Goal: Task Accomplishment & Management: Complete application form

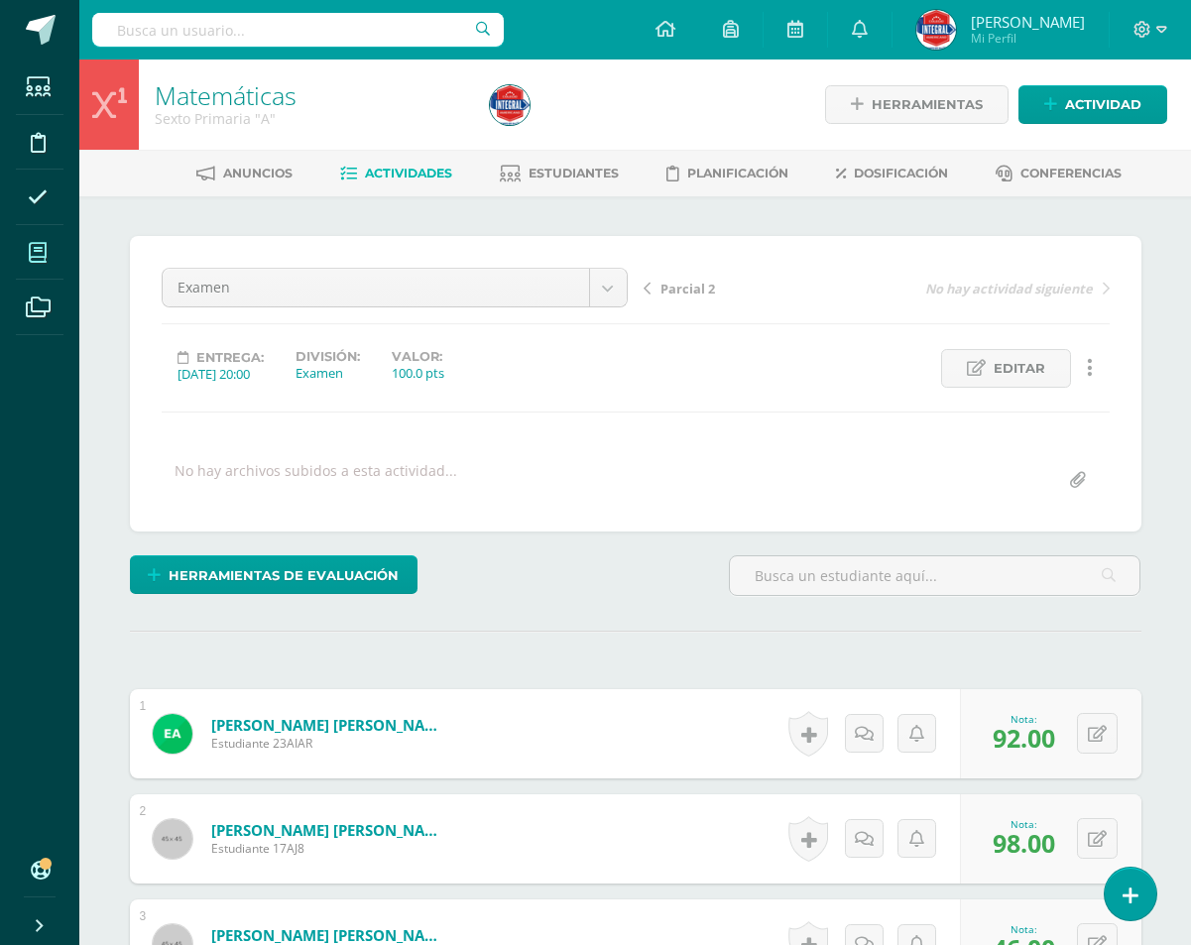
scroll to position [3215, 0]
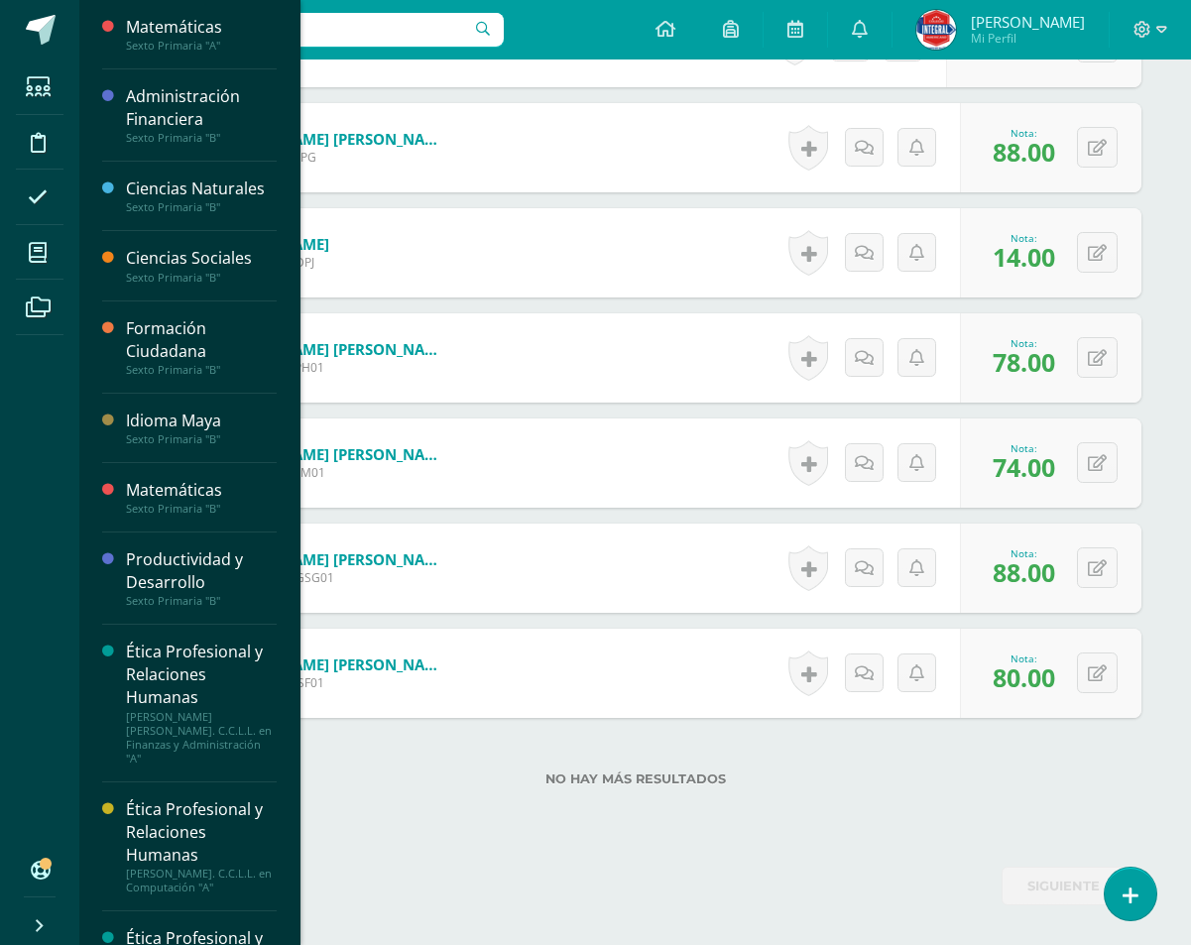
drag, startPoint x: 32, startPoint y: 254, endPoint x: 75, endPoint y: 330, distance: 88.0
click at [32, 253] on icon at bounding box center [38, 253] width 18 height 20
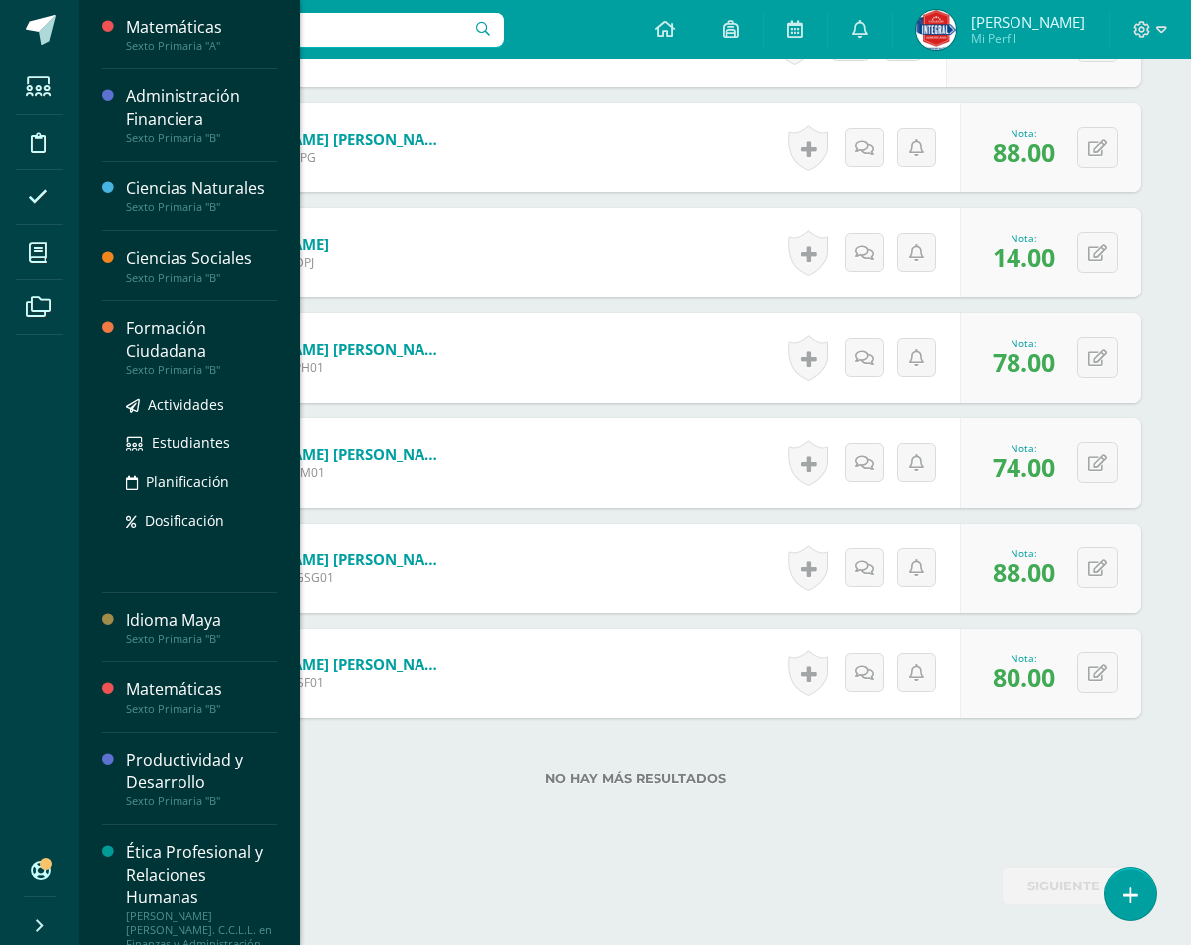
scroll to position [0, 0]
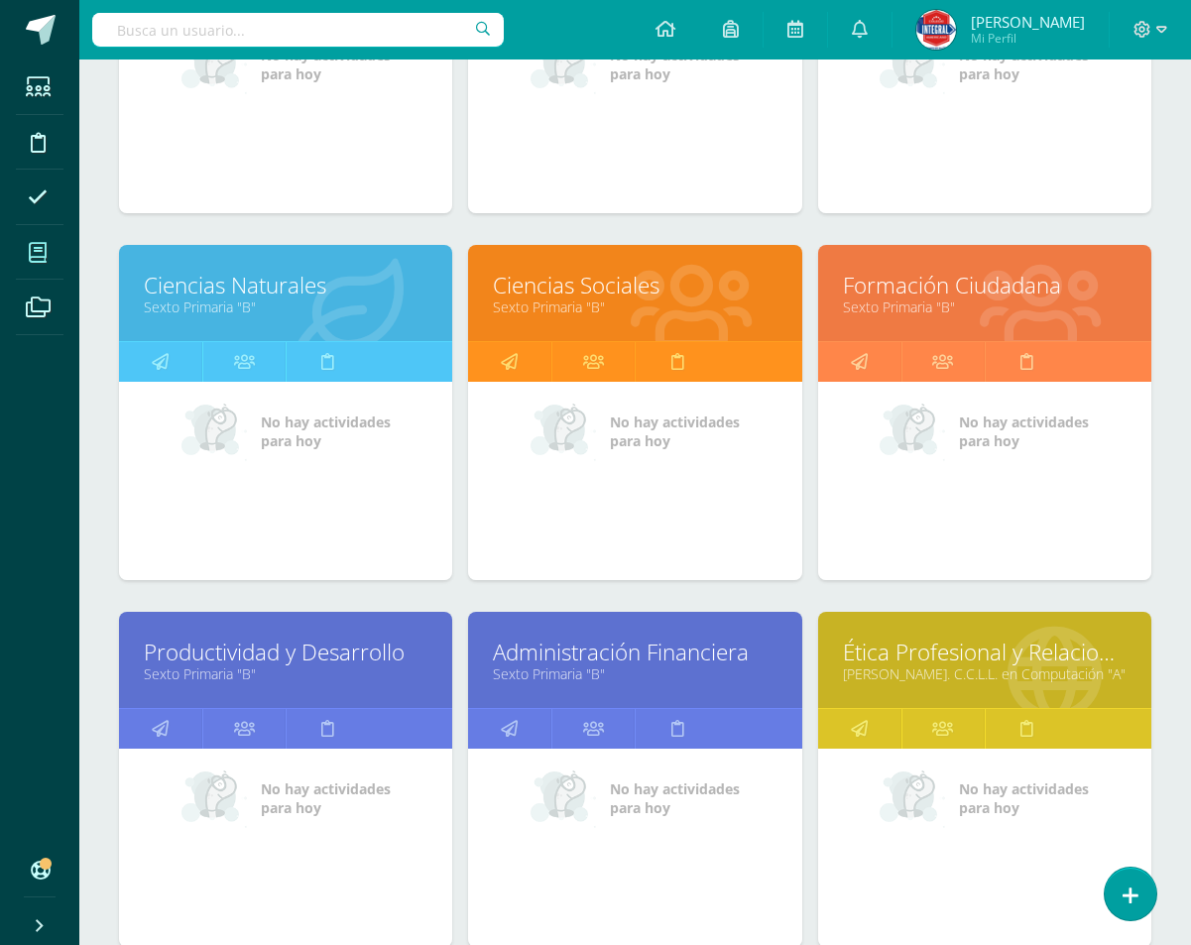
scroll to position [496, 0]
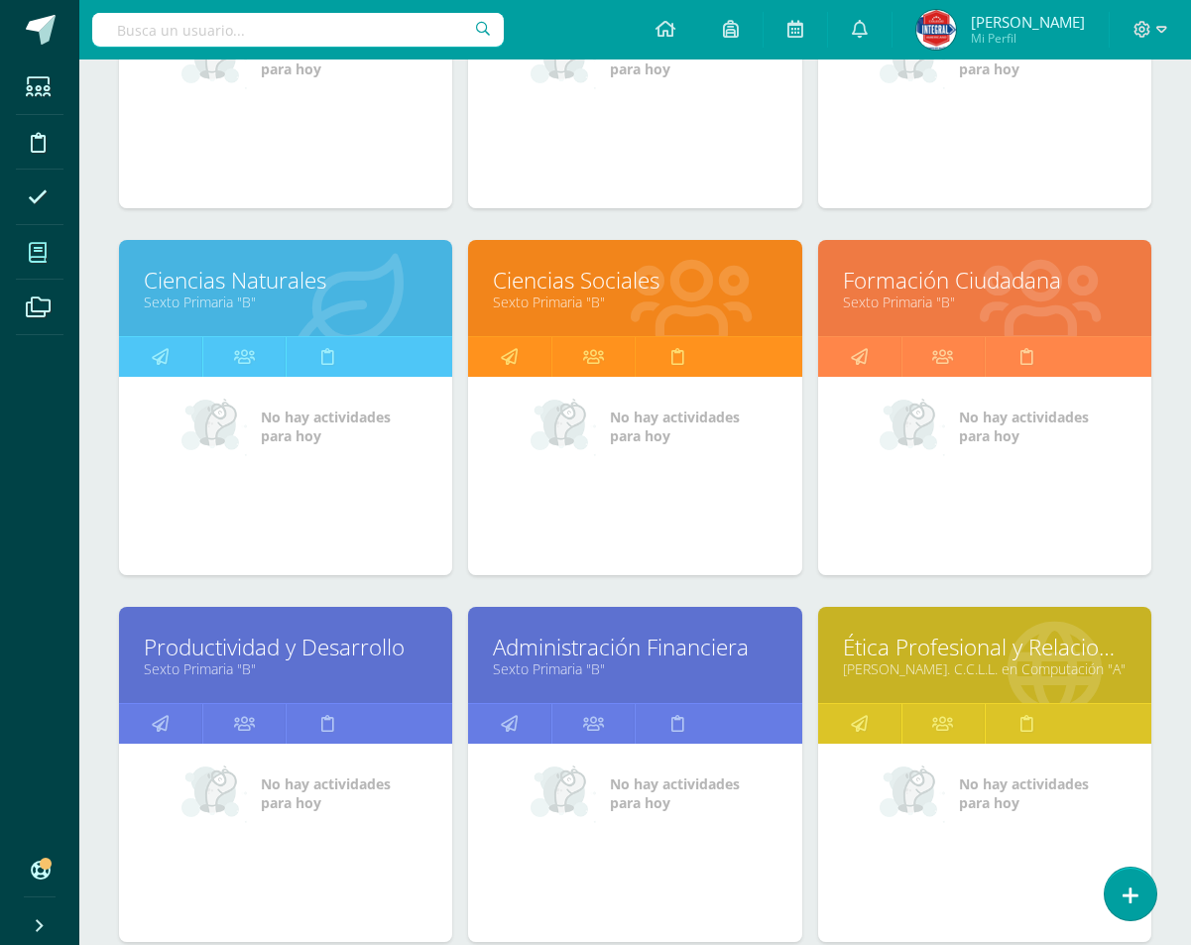
click at [584, 248] on div at bounding box center [691, 289] width 221 height 133
click at [581, 280] on link "Ciencias Sociales" at bounding box center [635, 280] width 284 height 31
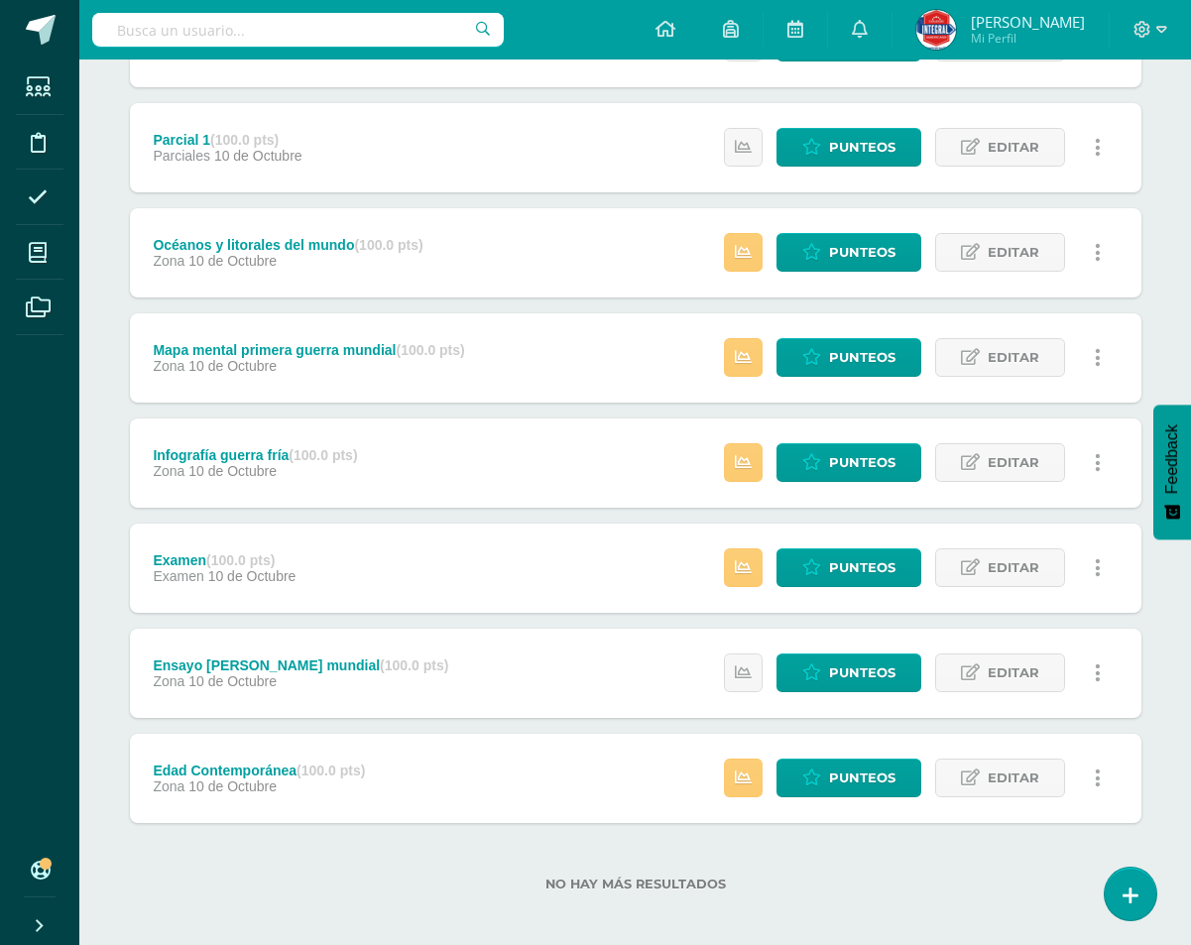
scroll to position [447, 0]
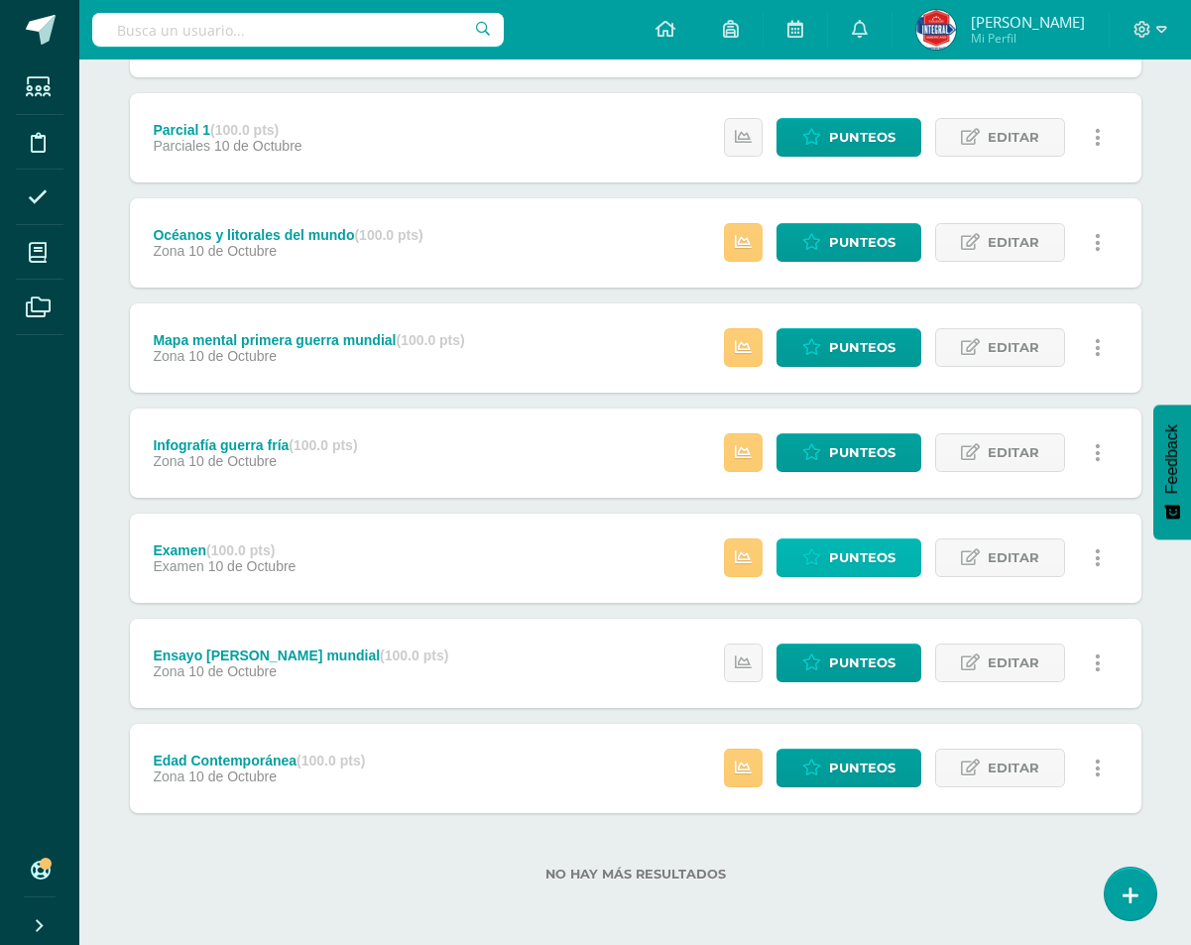
click at [836, 564] on span "Punteos" at bounding box center [862, 558] width 66 height 37
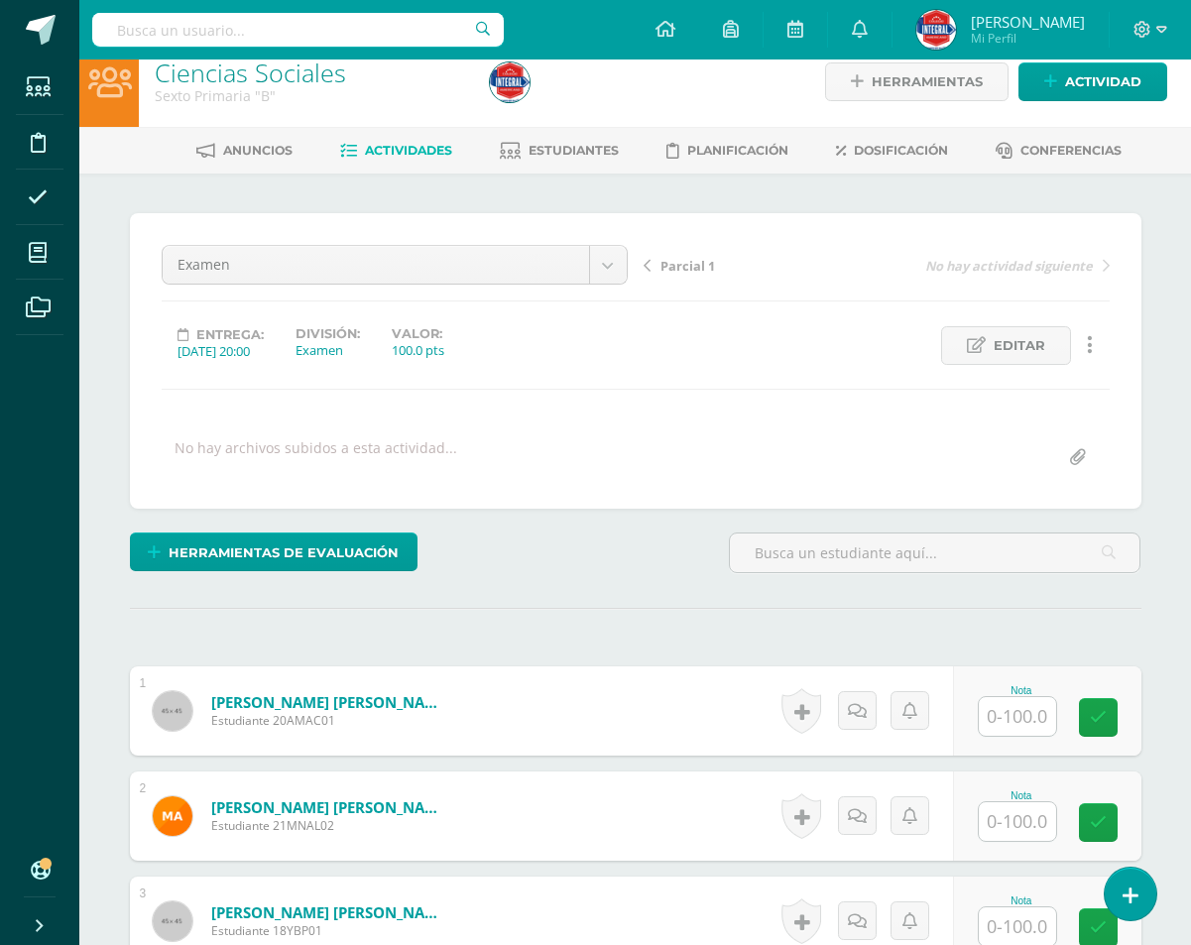
scroll to position [122, 0]
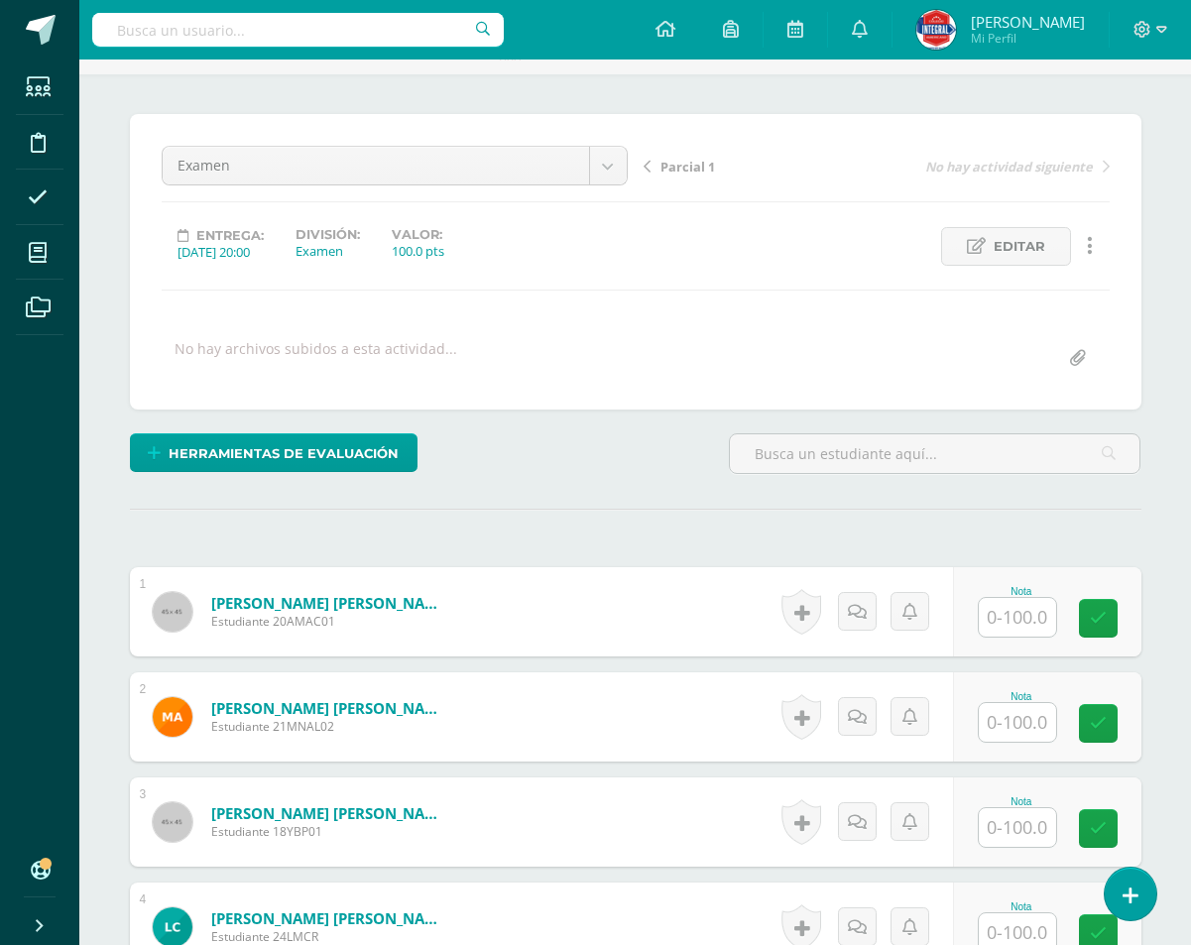
click at [984, 604] on div "Nota" at bounding box center [1047, 611] width 188 height 89
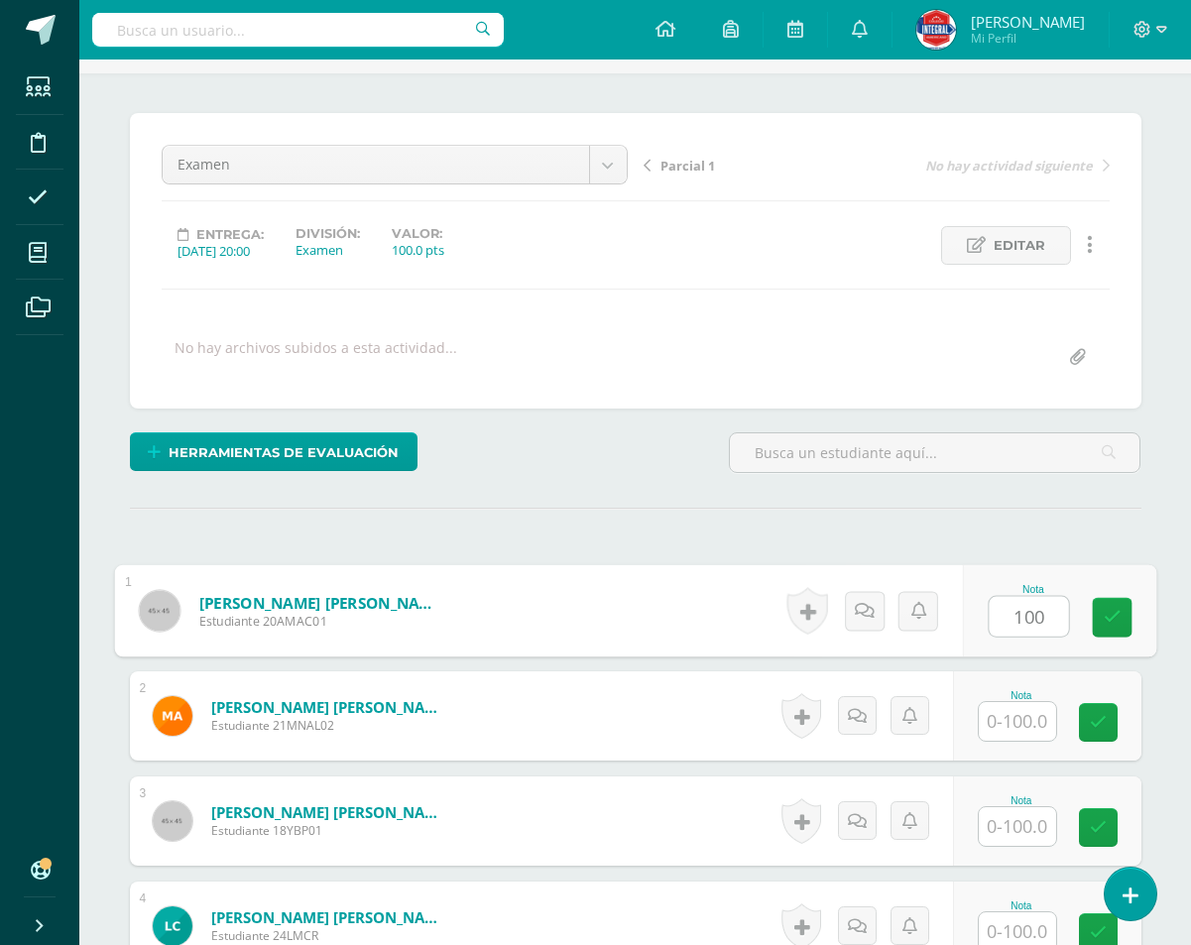
type input "100"
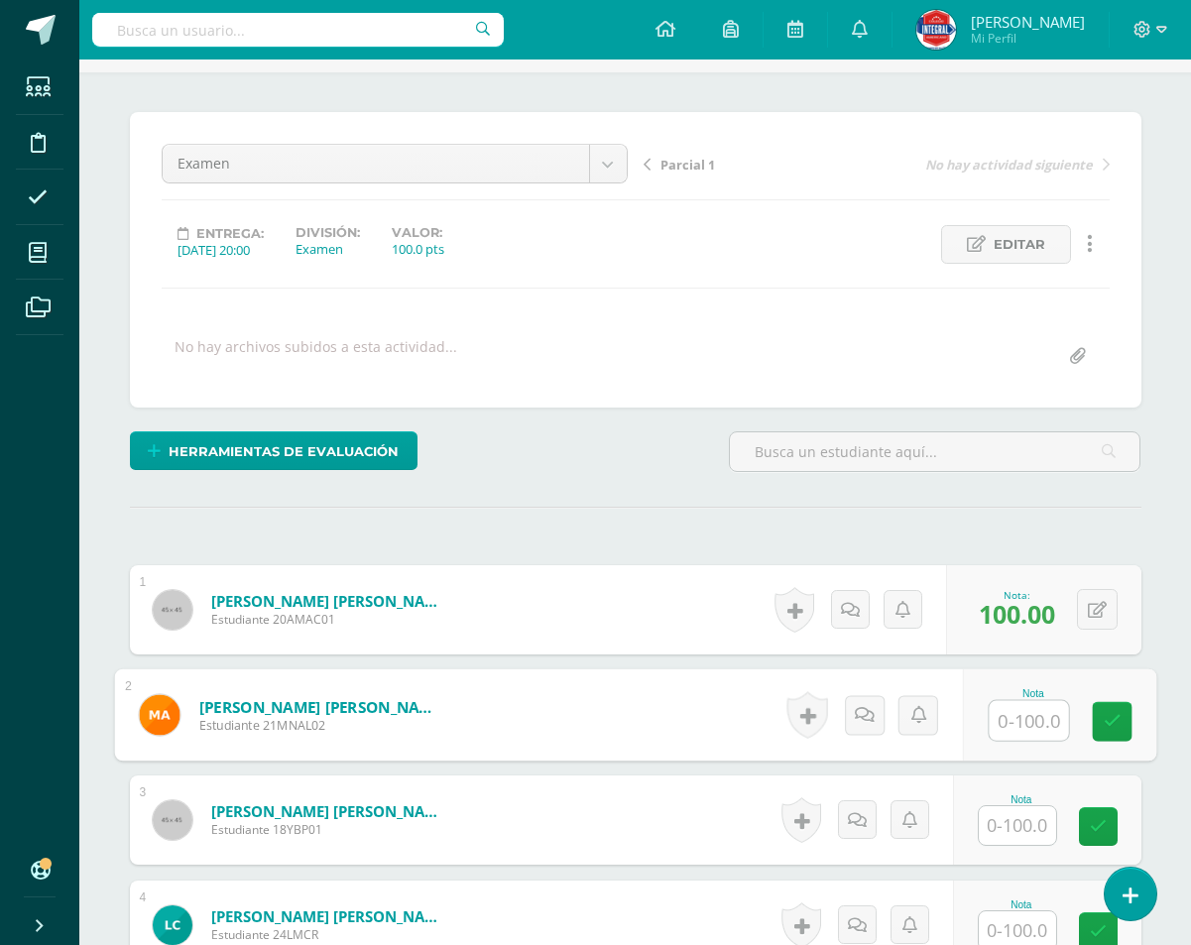
scroll to position [125, 0]
type input "96"
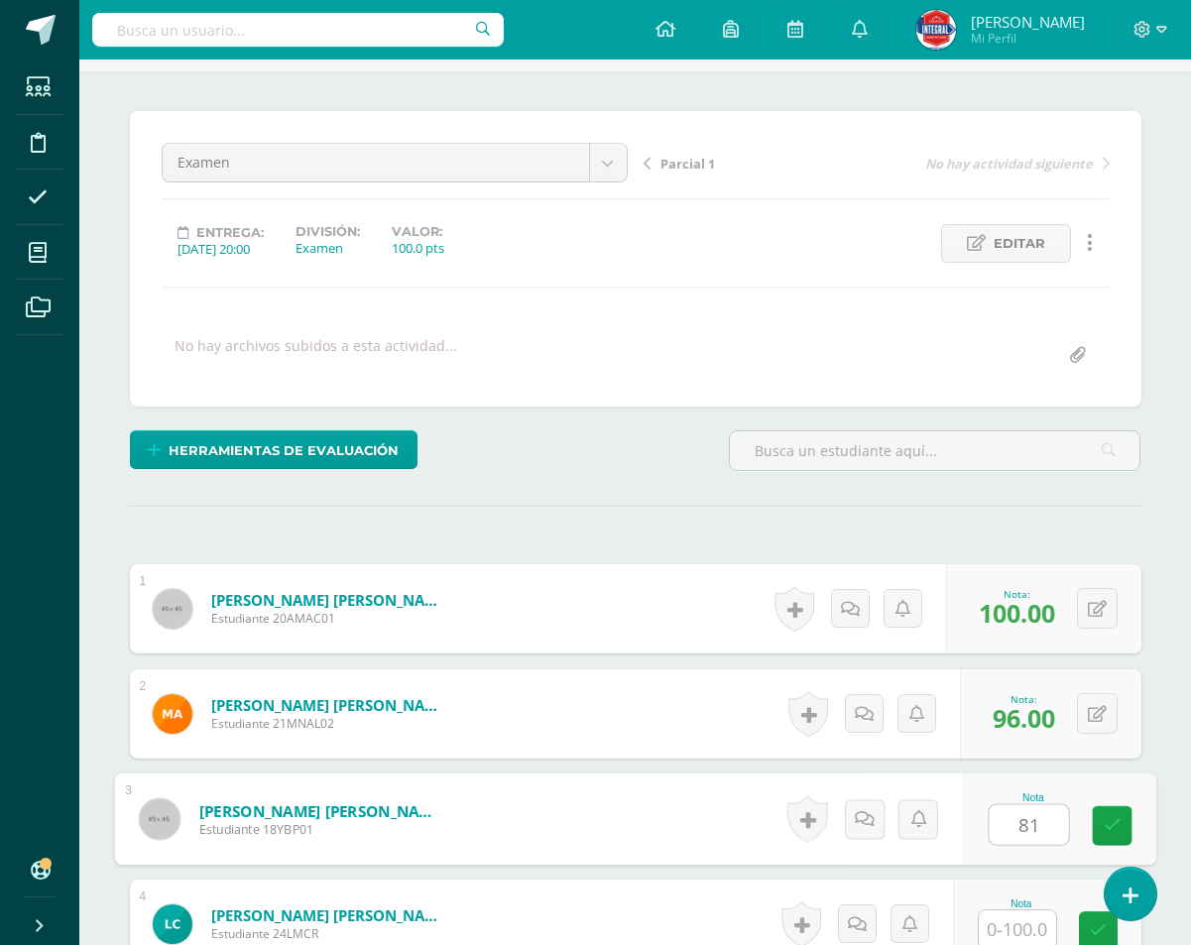
type input "81"
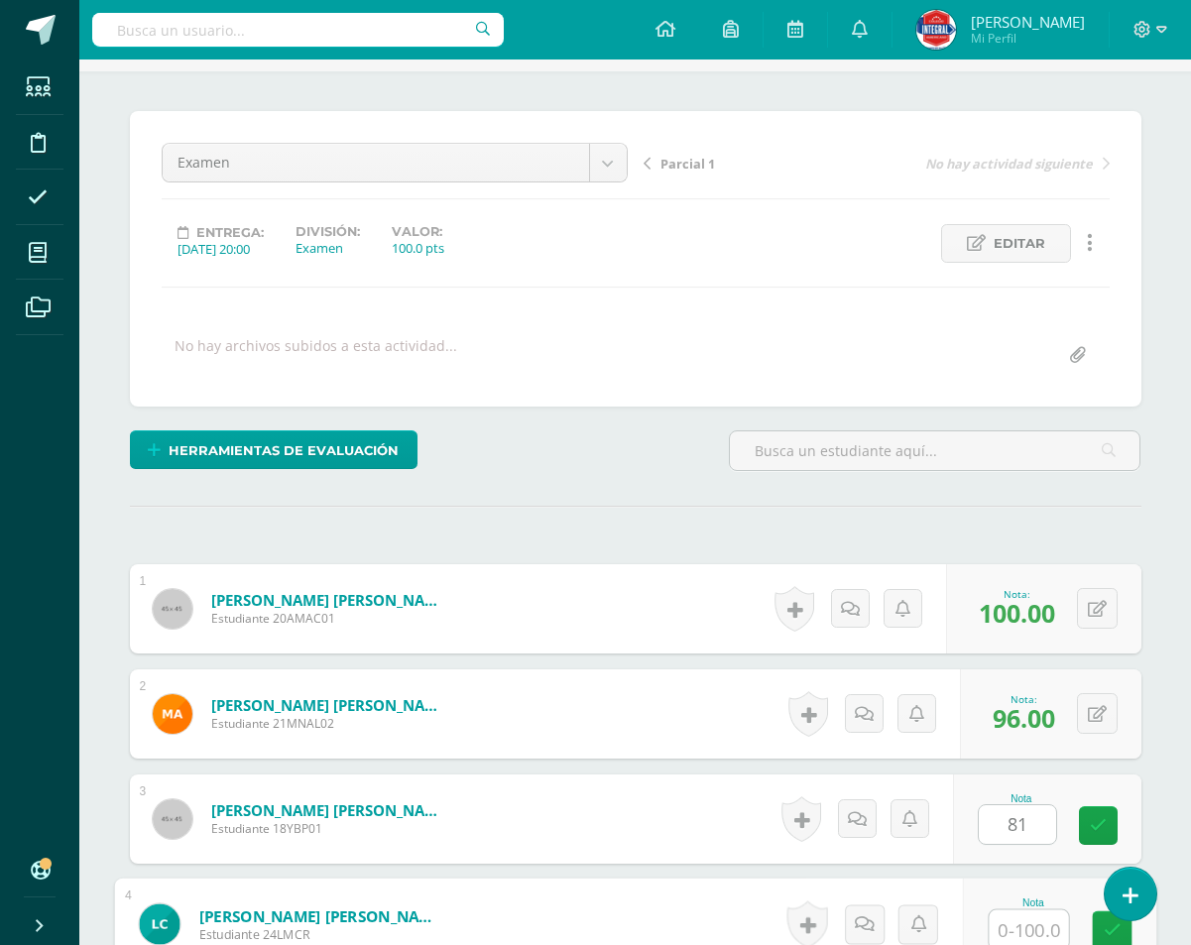
scroll to position [128, 0]
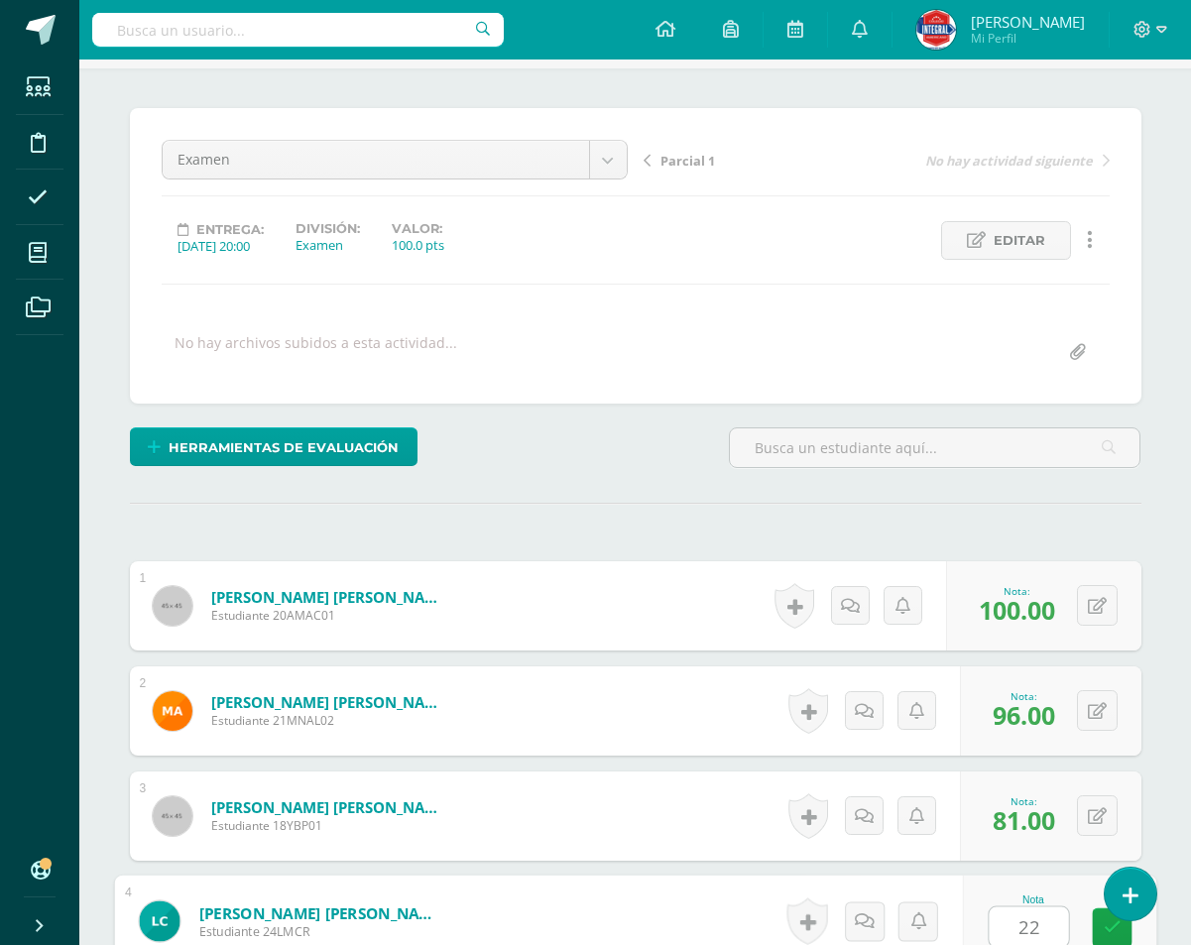
type input "22"
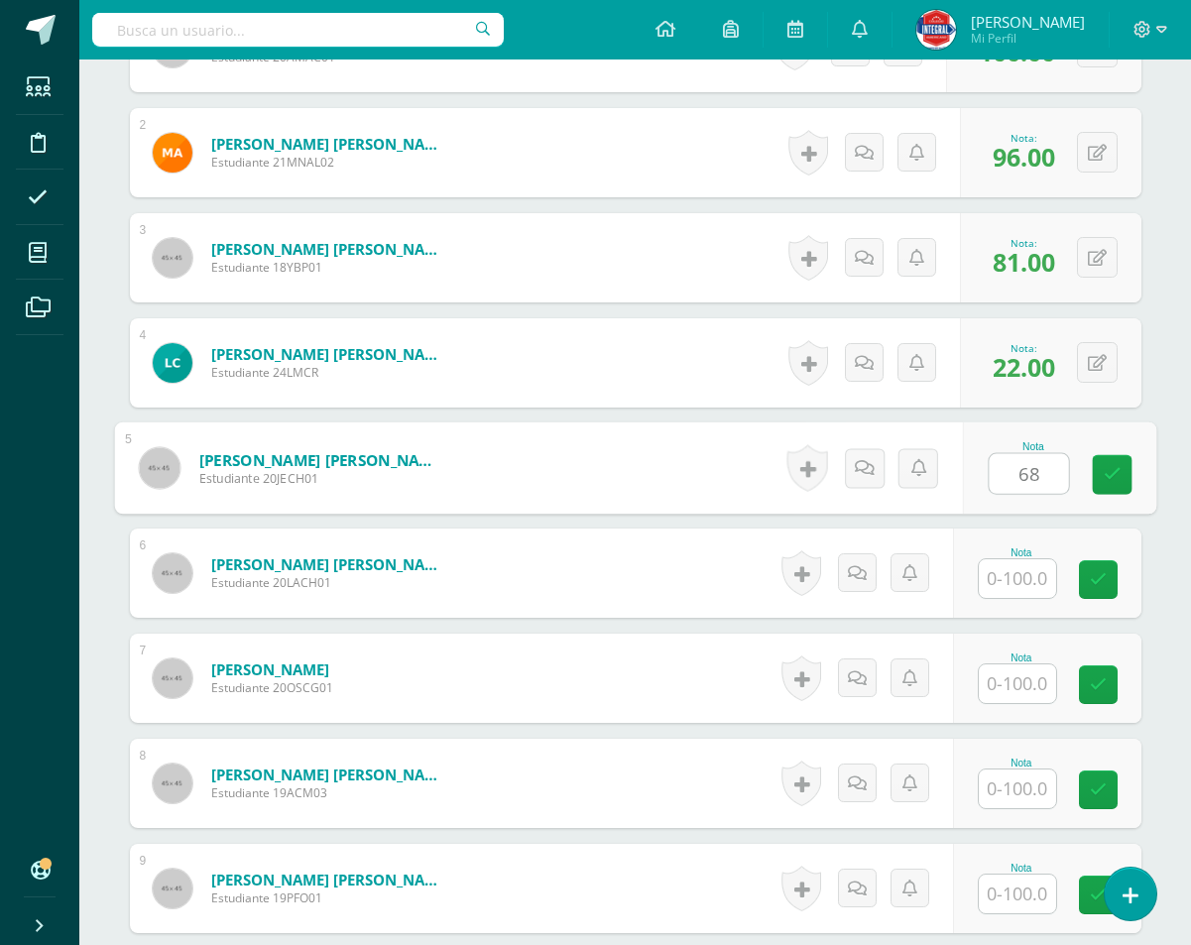
type input "68"
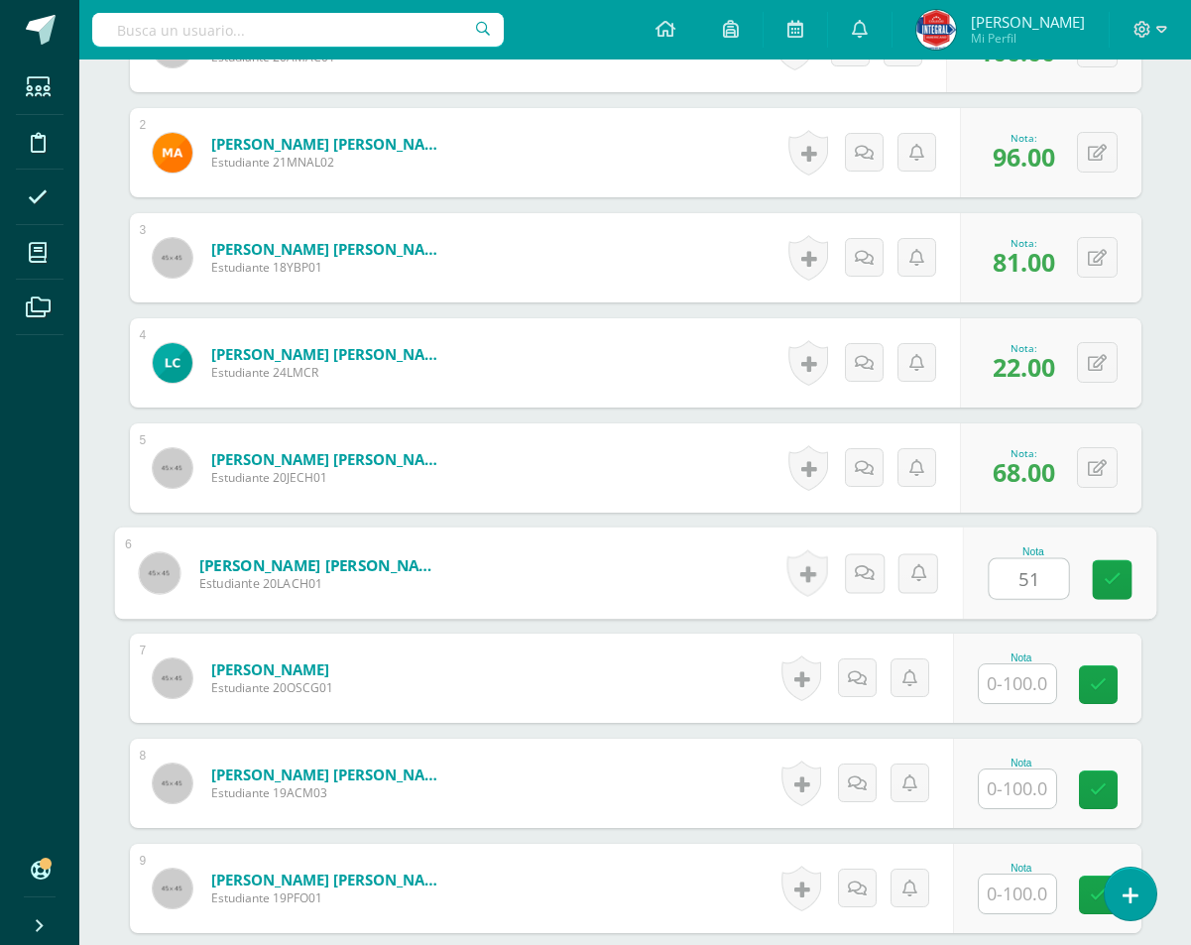
type input "51"
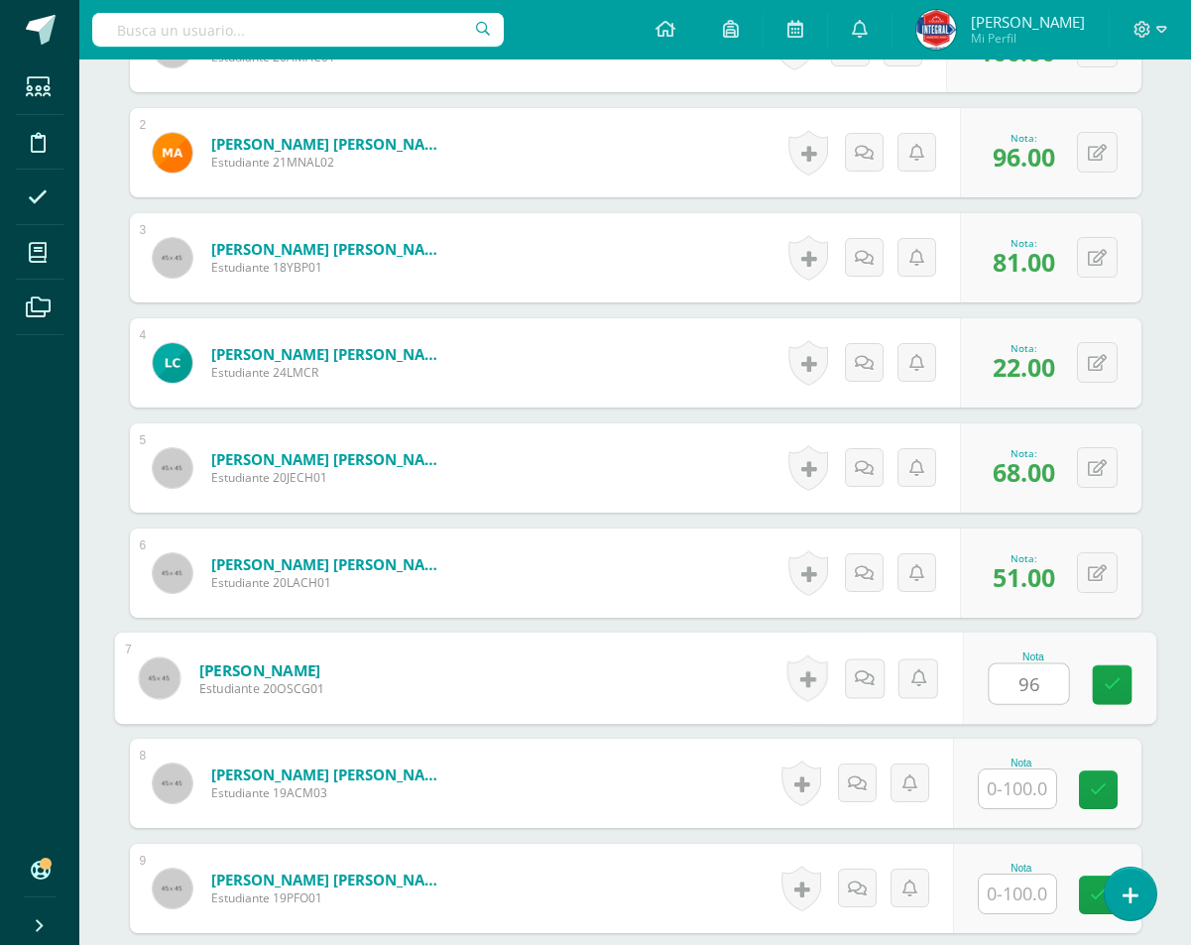
type input "96"
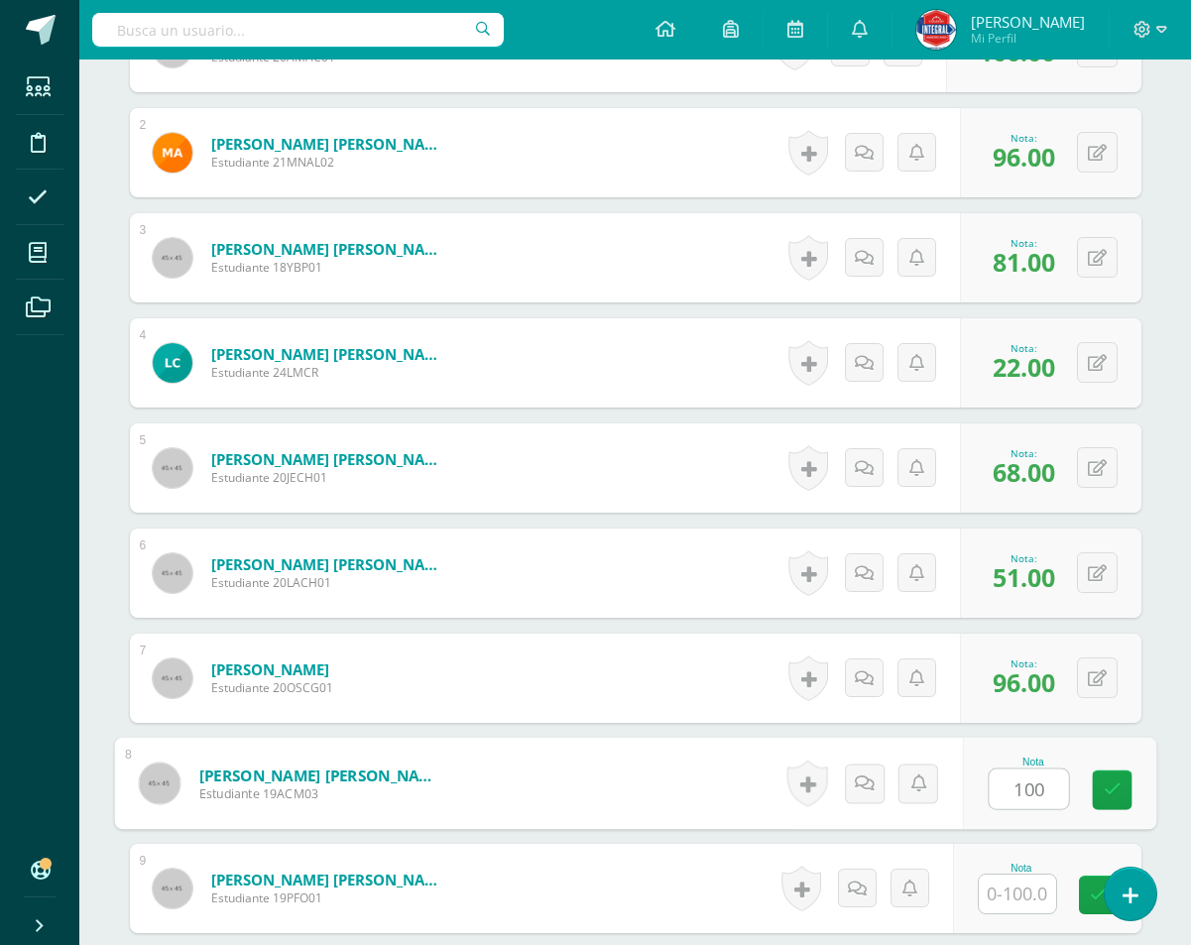
type input "100"
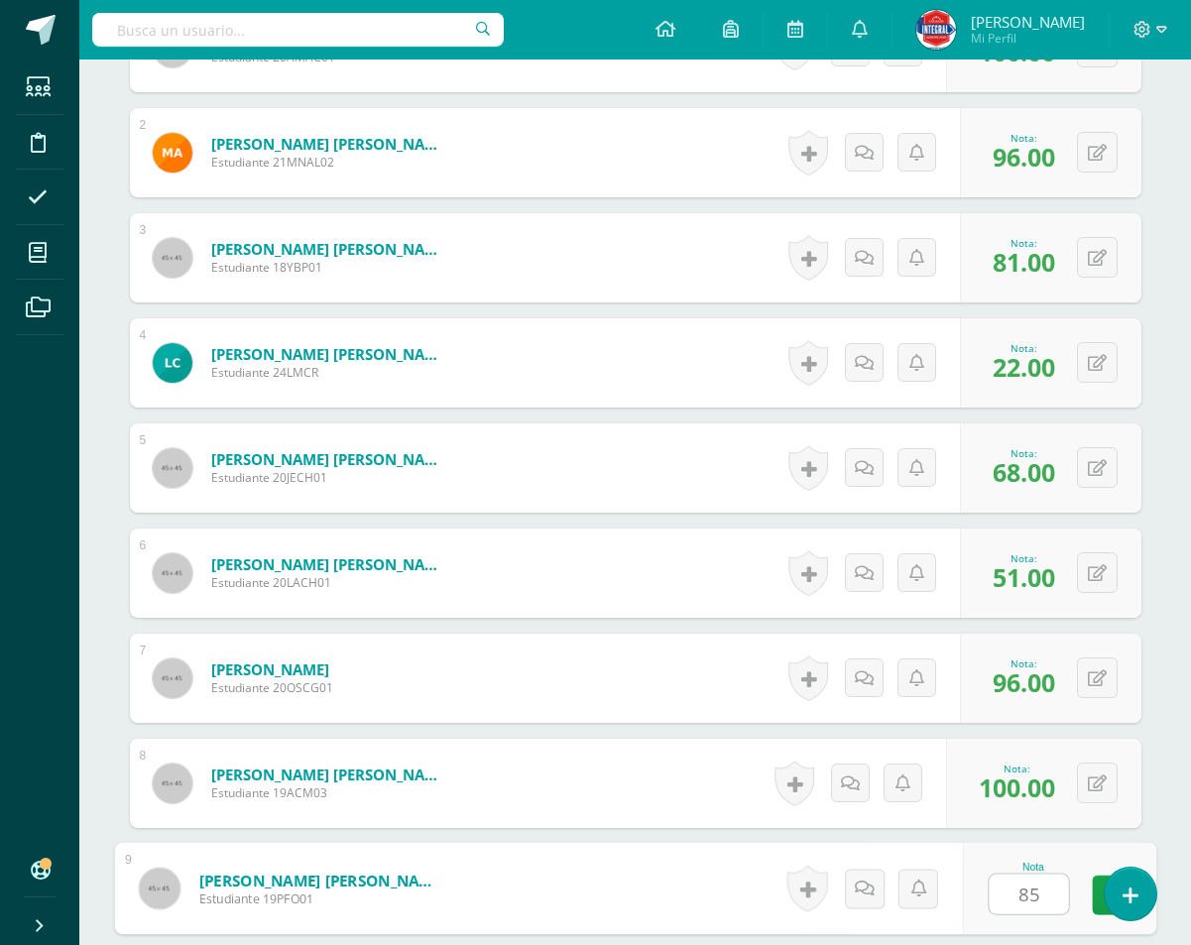
type input "85"
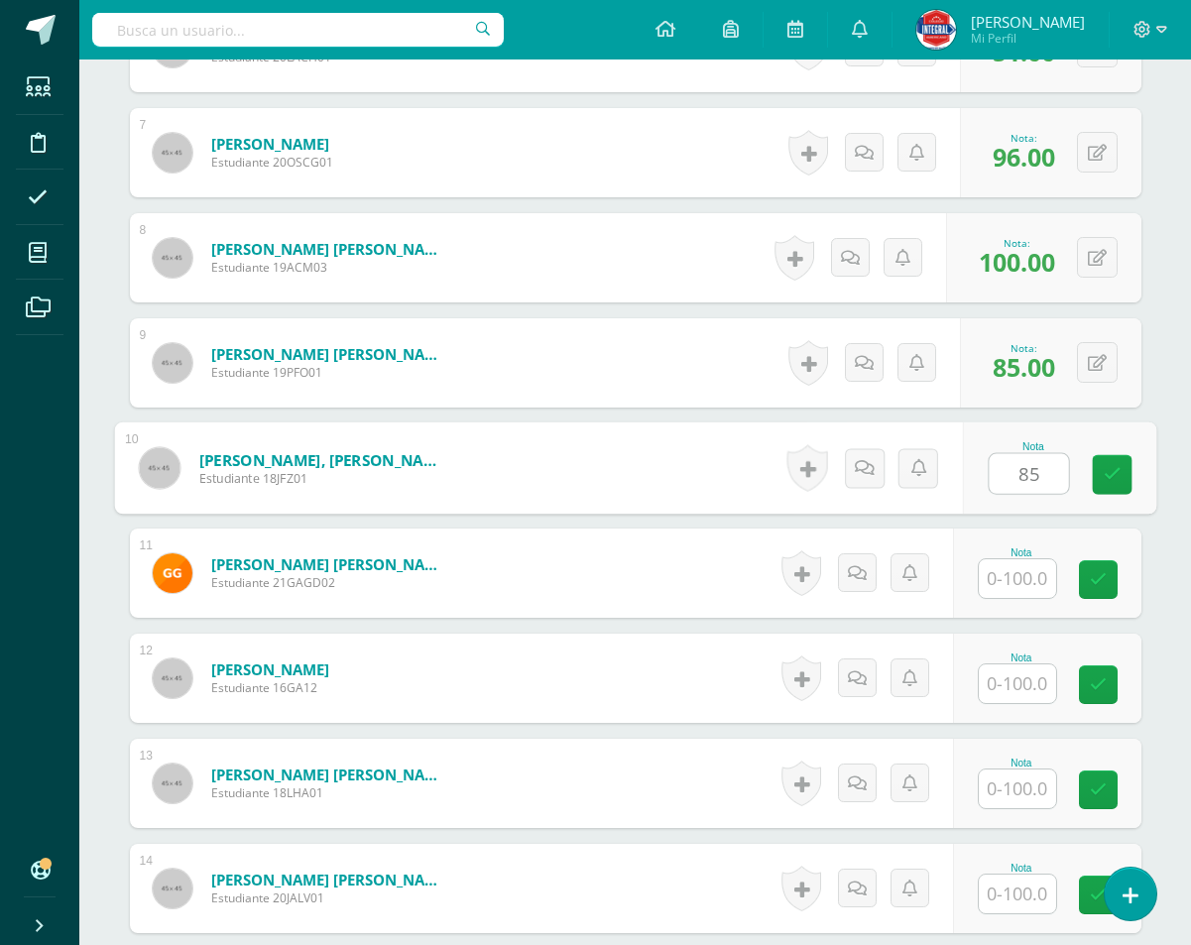
type input "85"
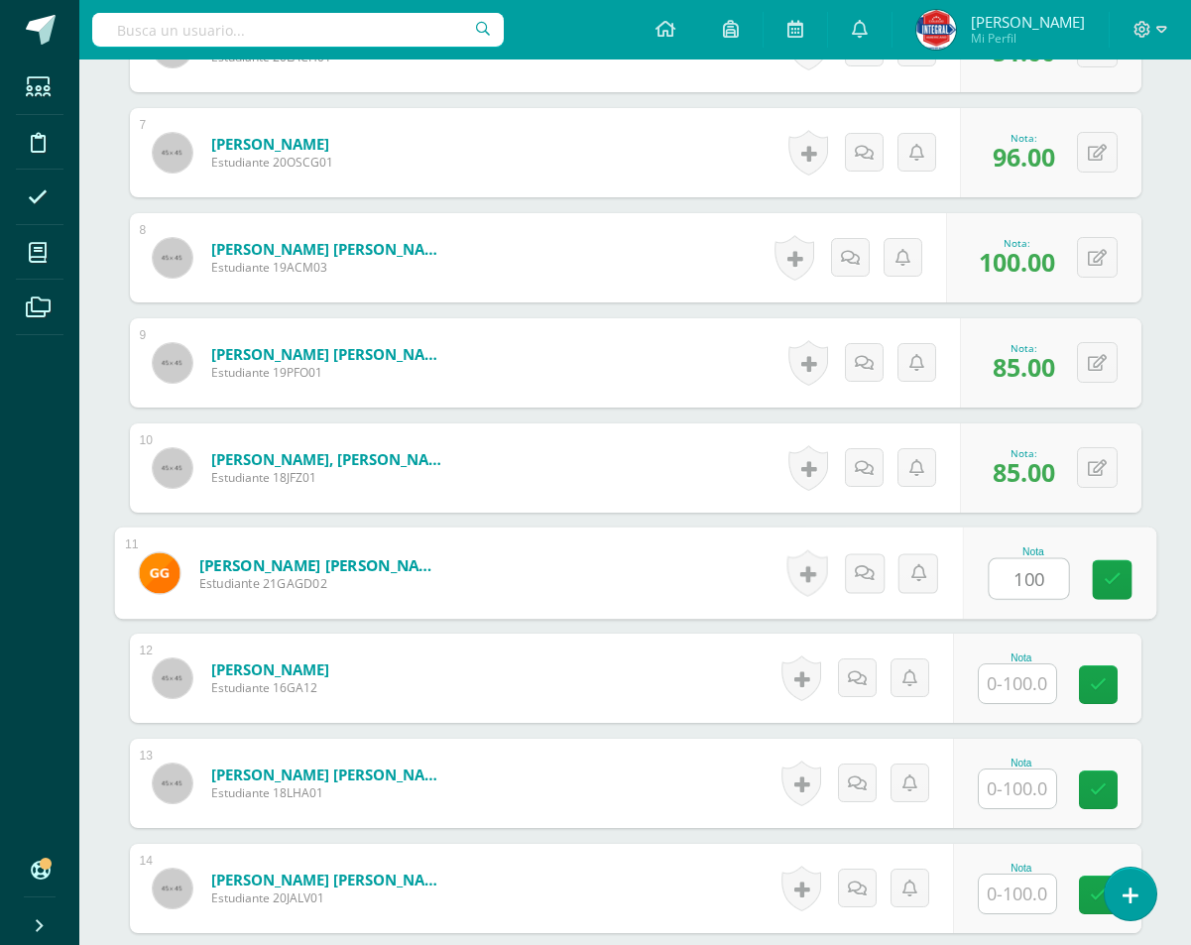
type input "100"
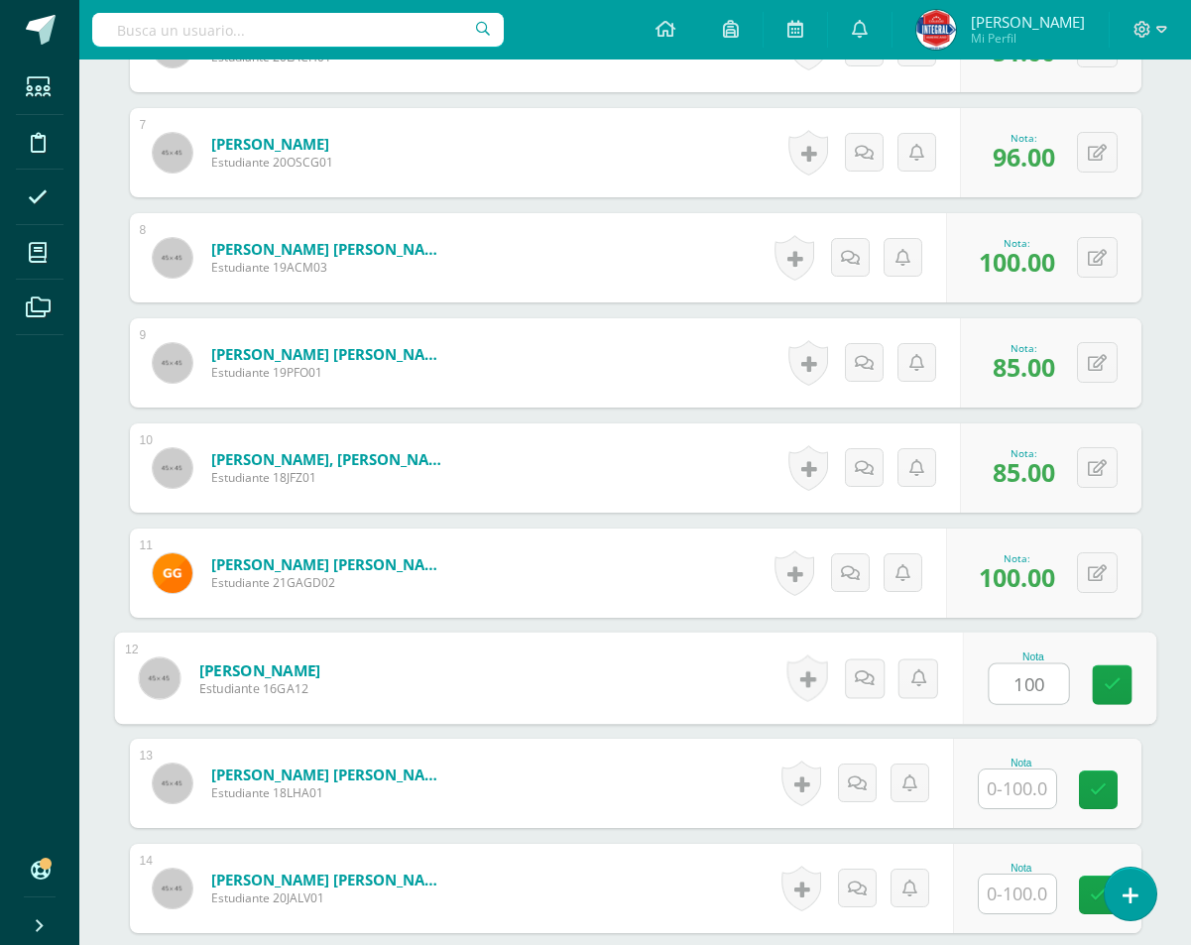
type input "100"
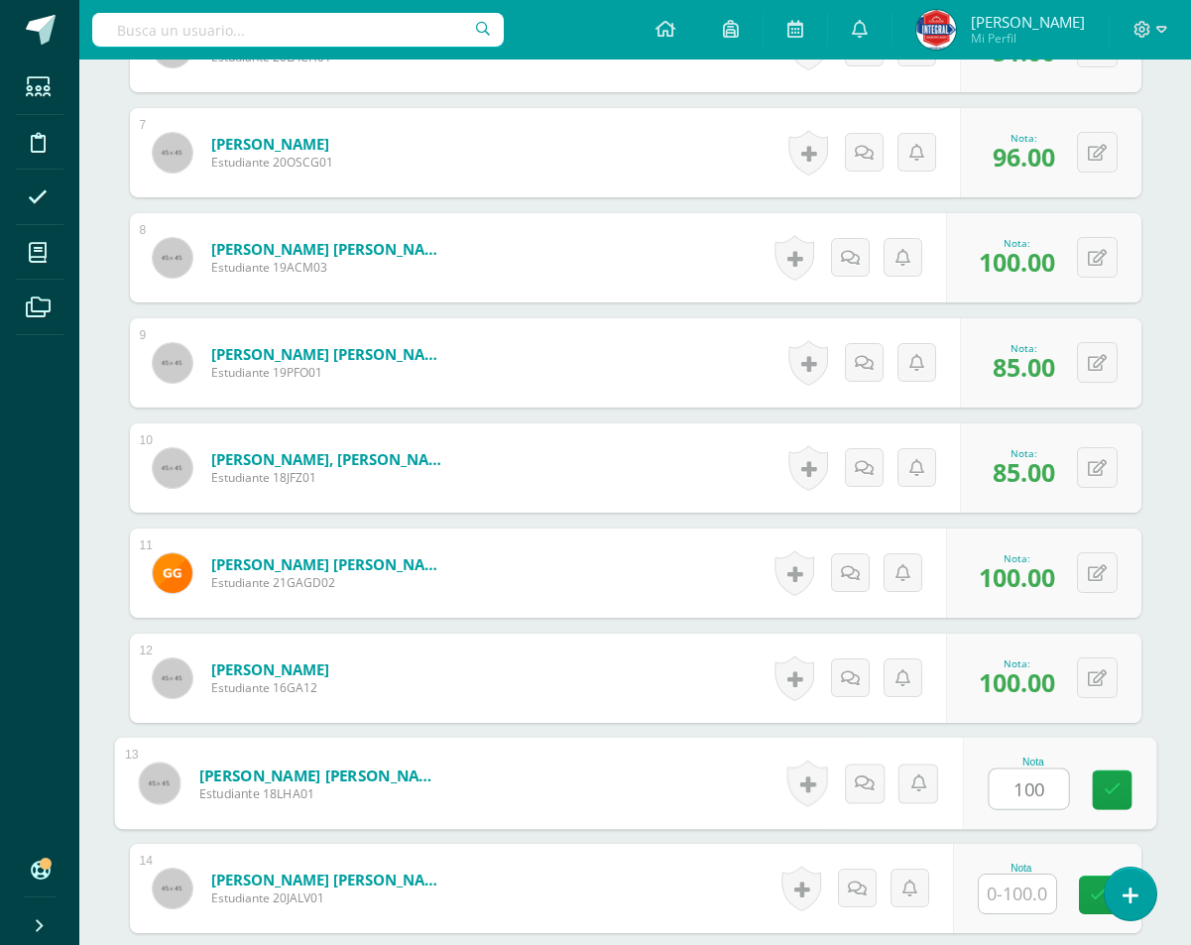
type input "100"
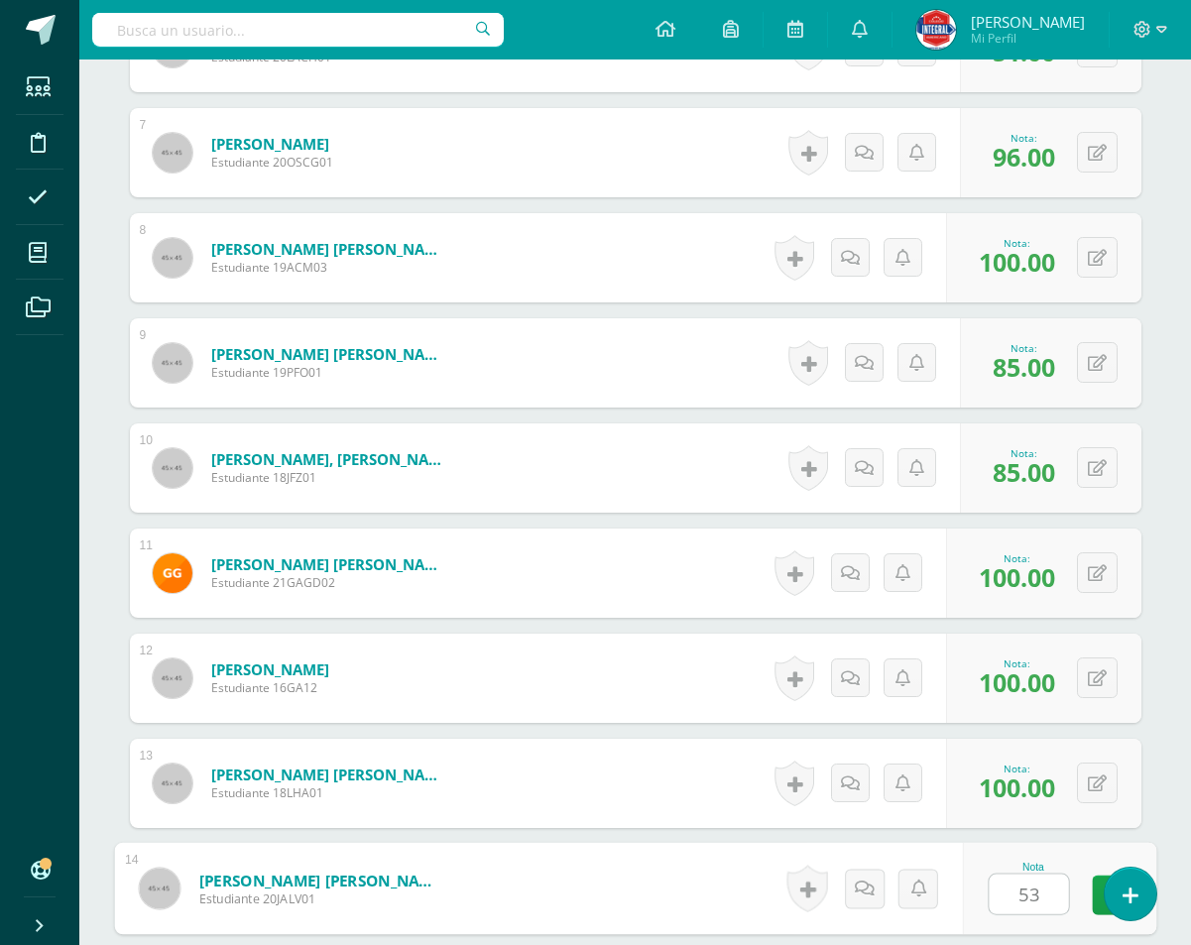
type input "53"
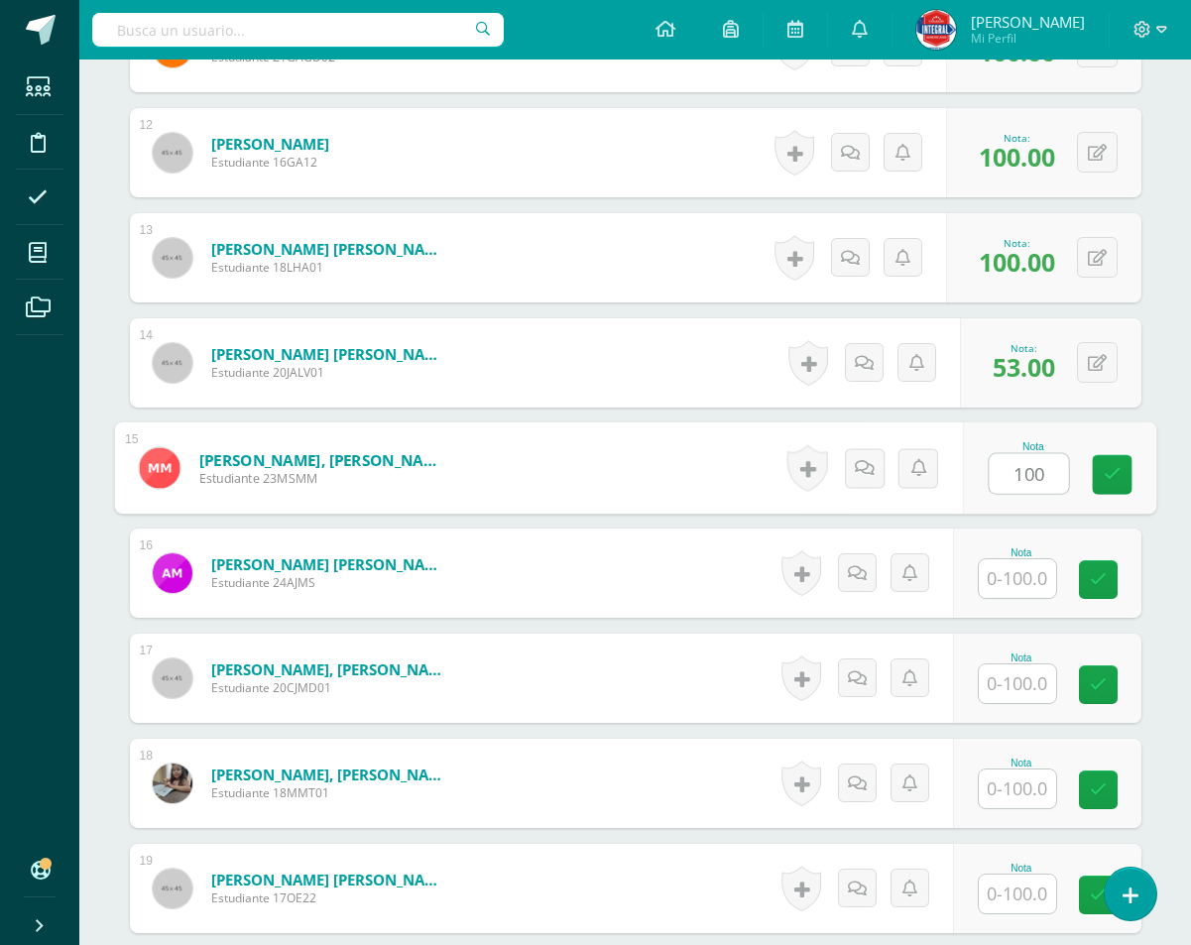
type input "100"
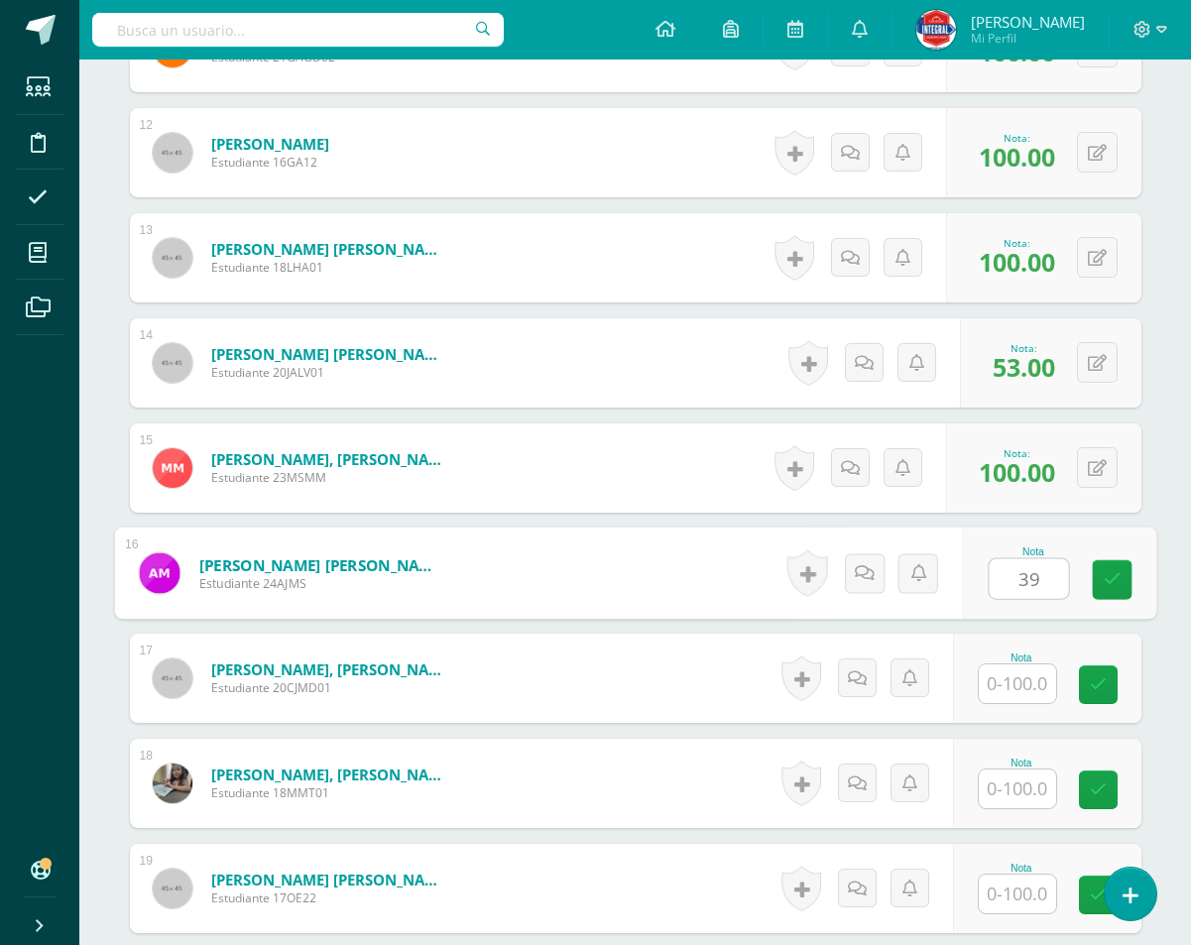
type input "39"
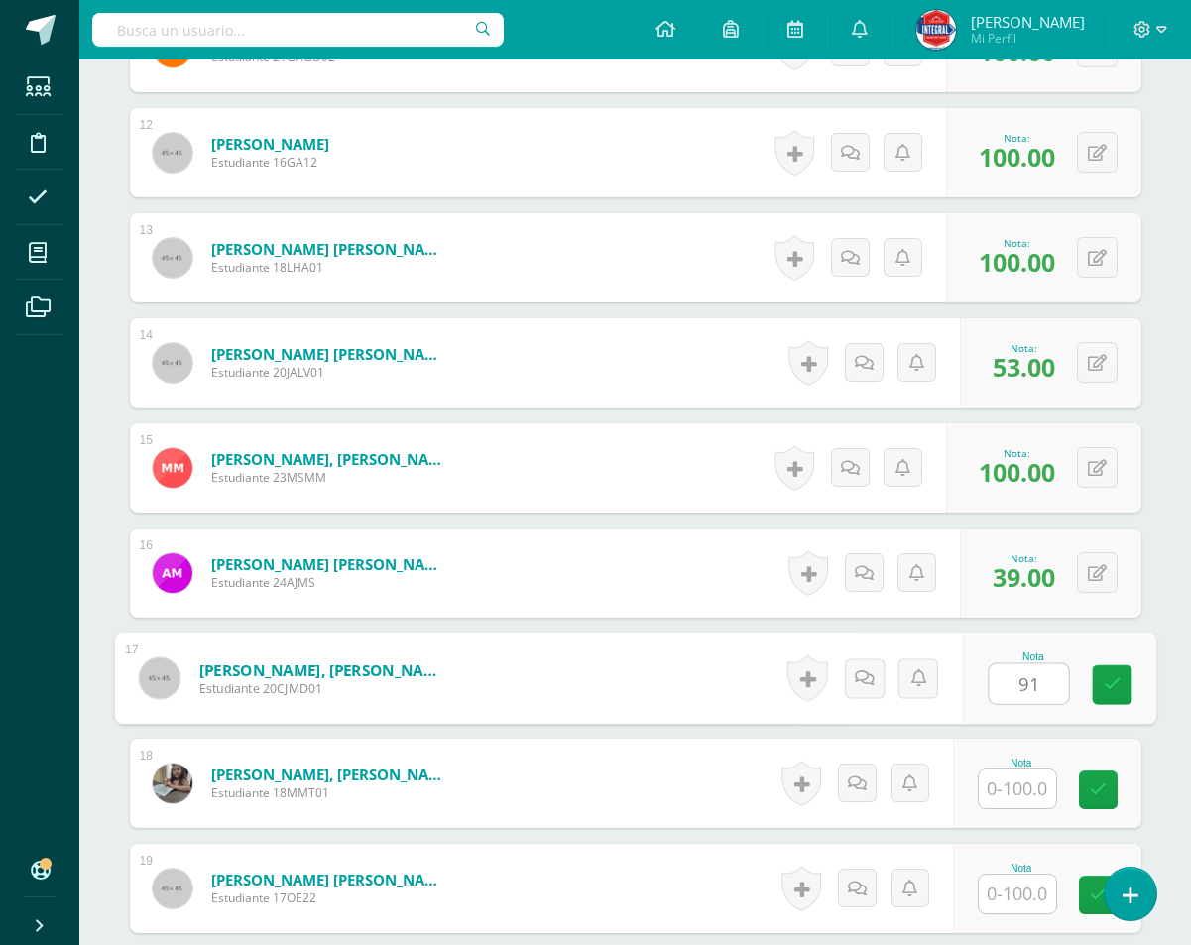
type input "91"
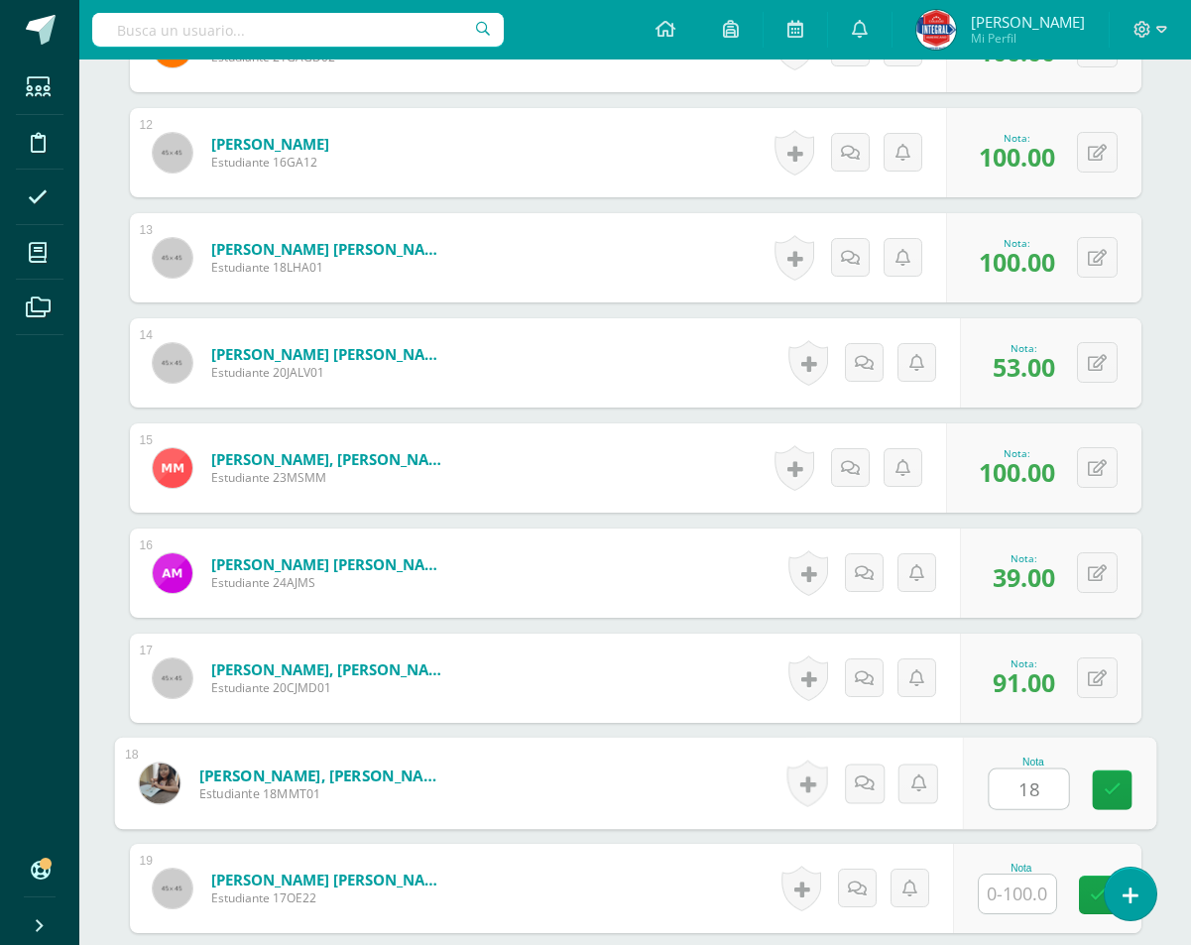
type input "18"
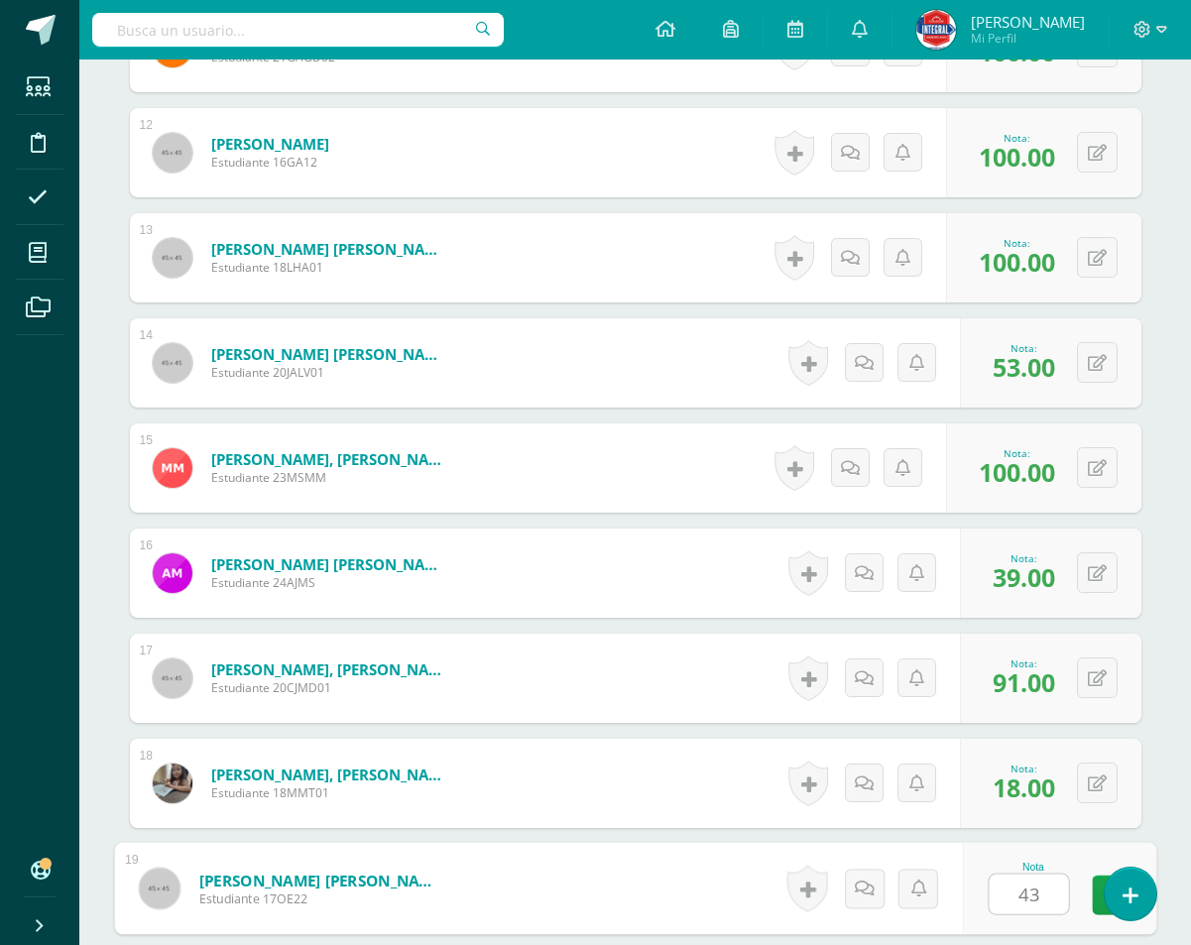
type input "43"
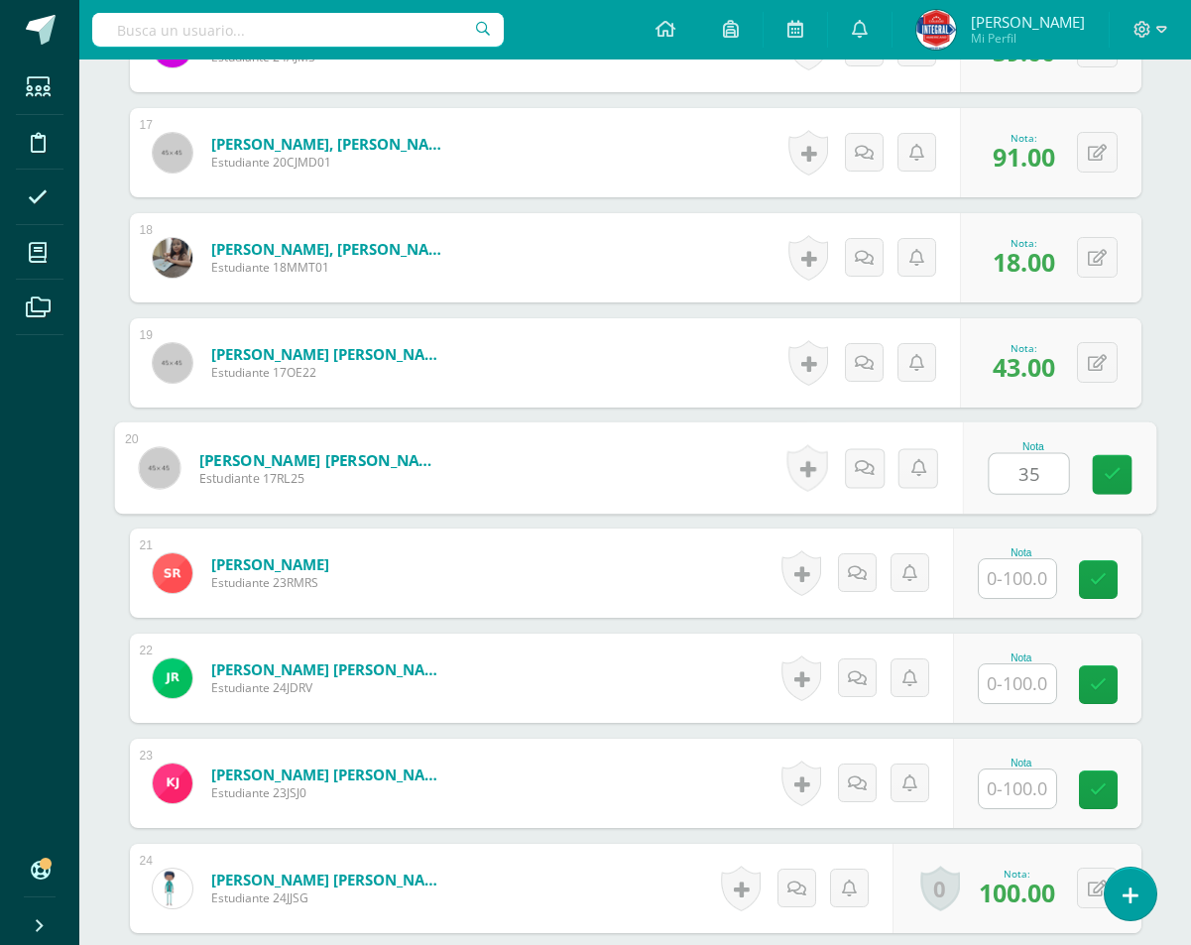
type input "35"
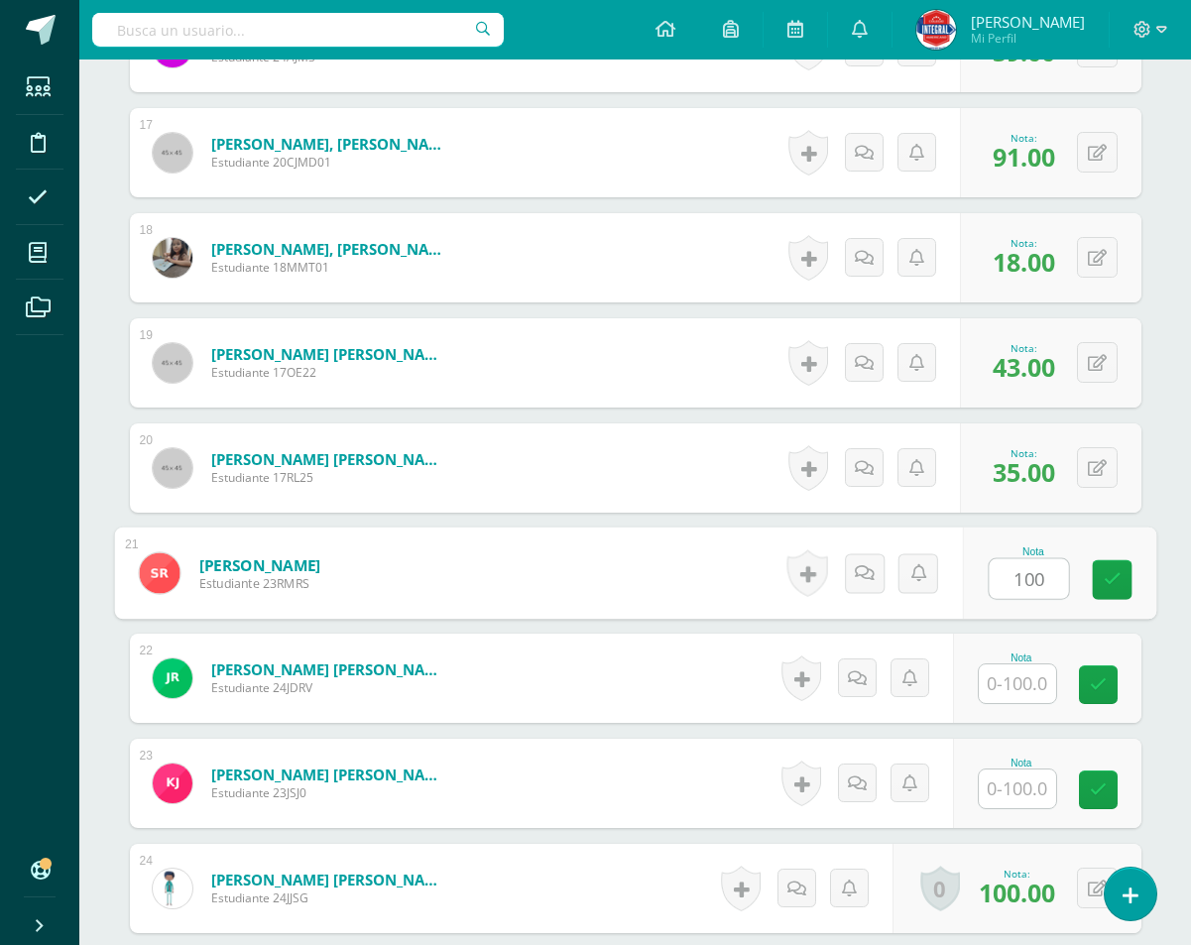
type input "100"
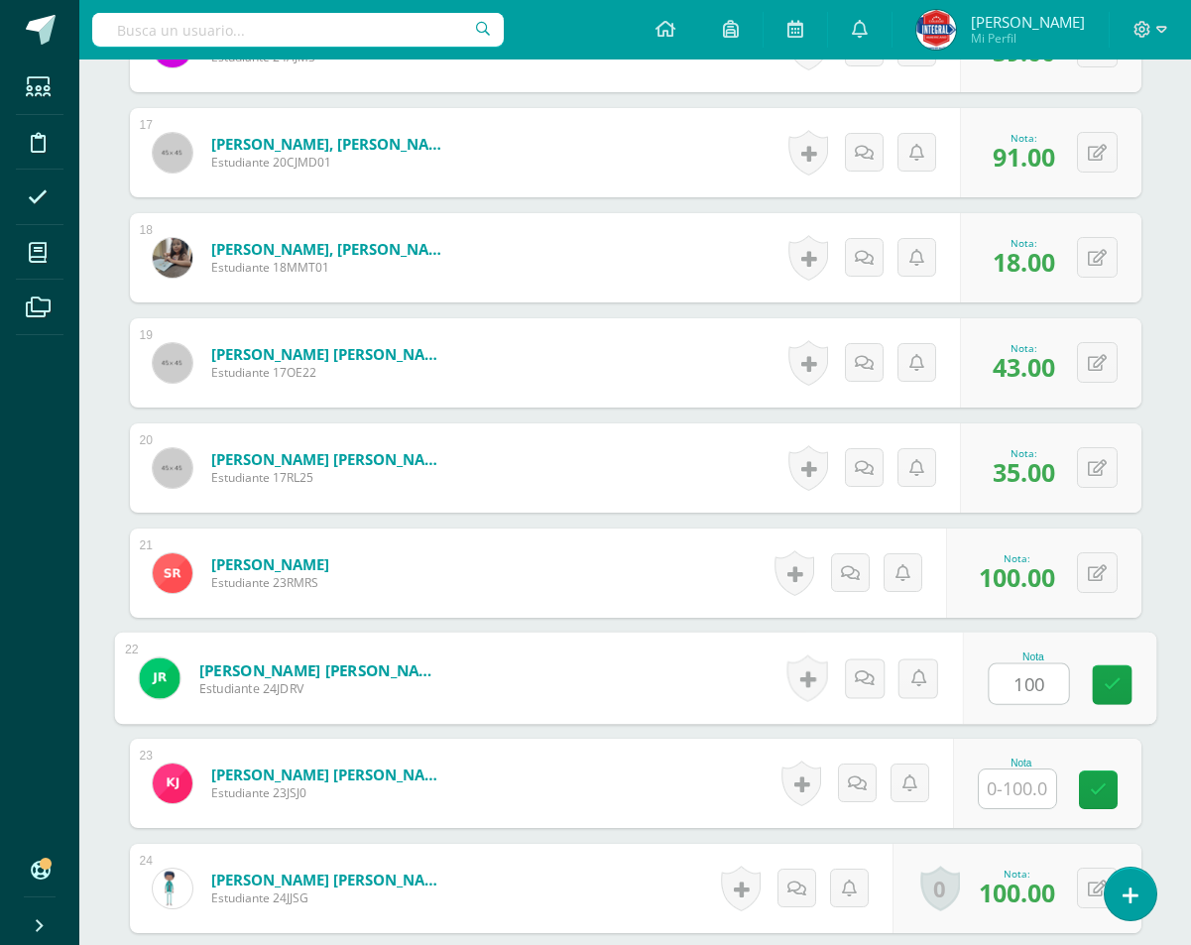
type input "100"
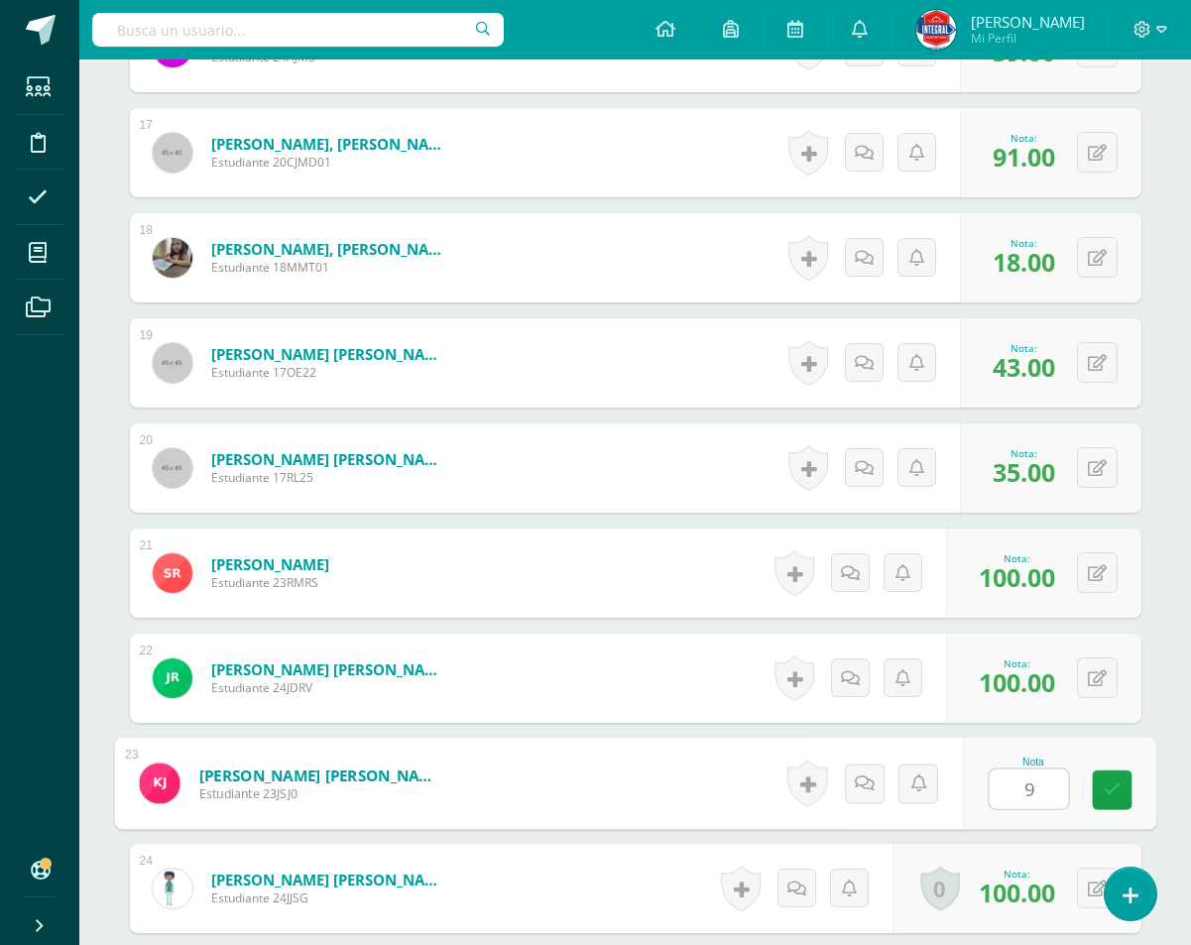
type input "91"
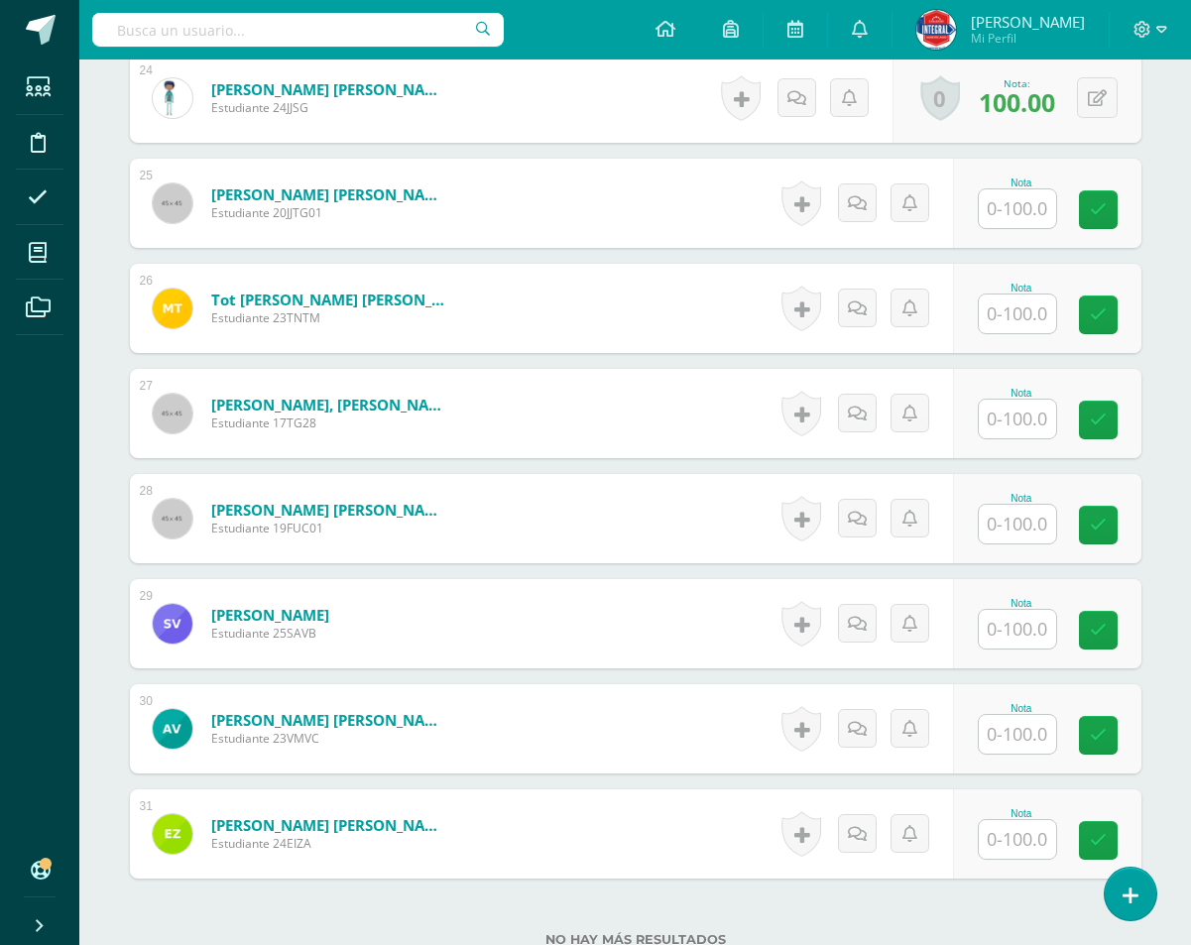
scroll to position [3057, 0]
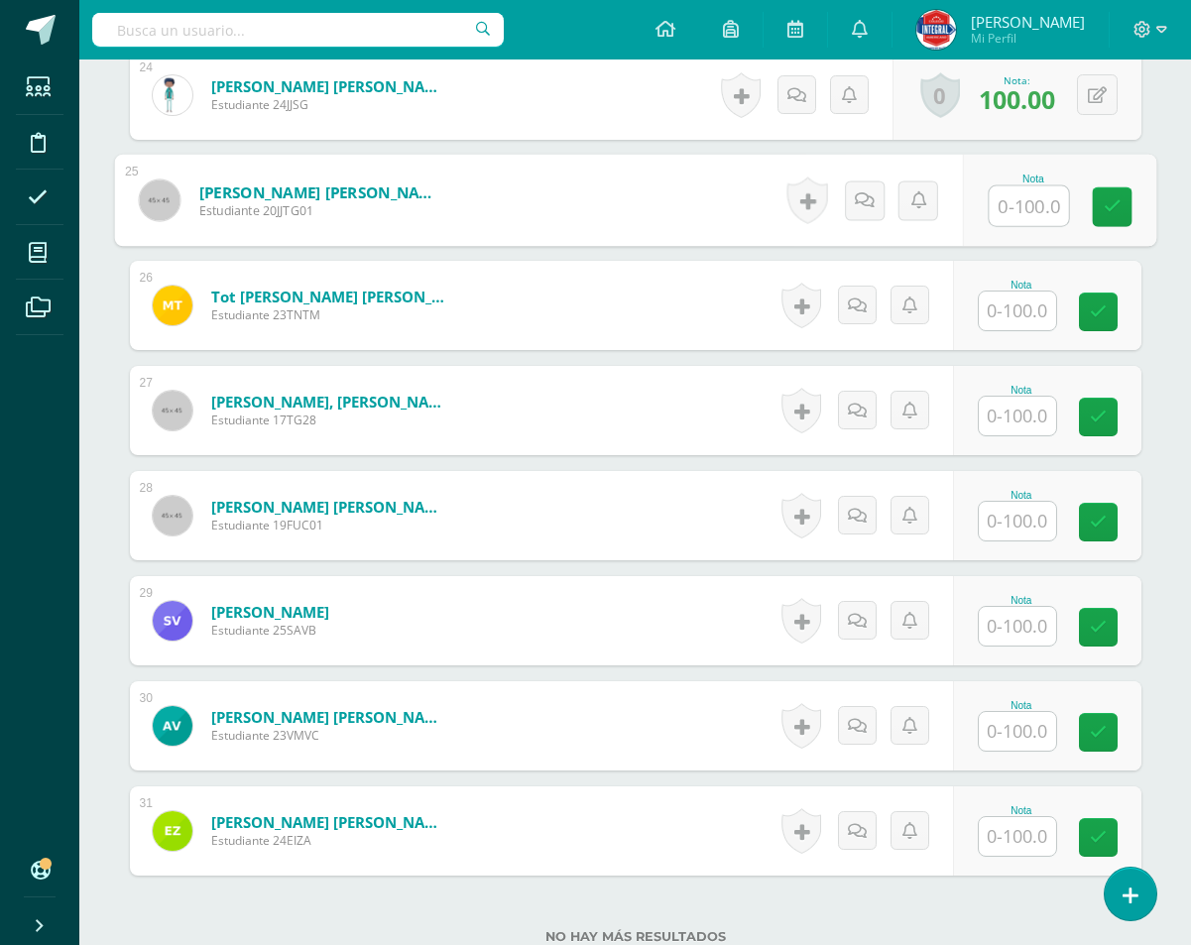
click at [1038, 214] on input "text" at bounding box center [1028, 206] width 79 height 40
type input "39"
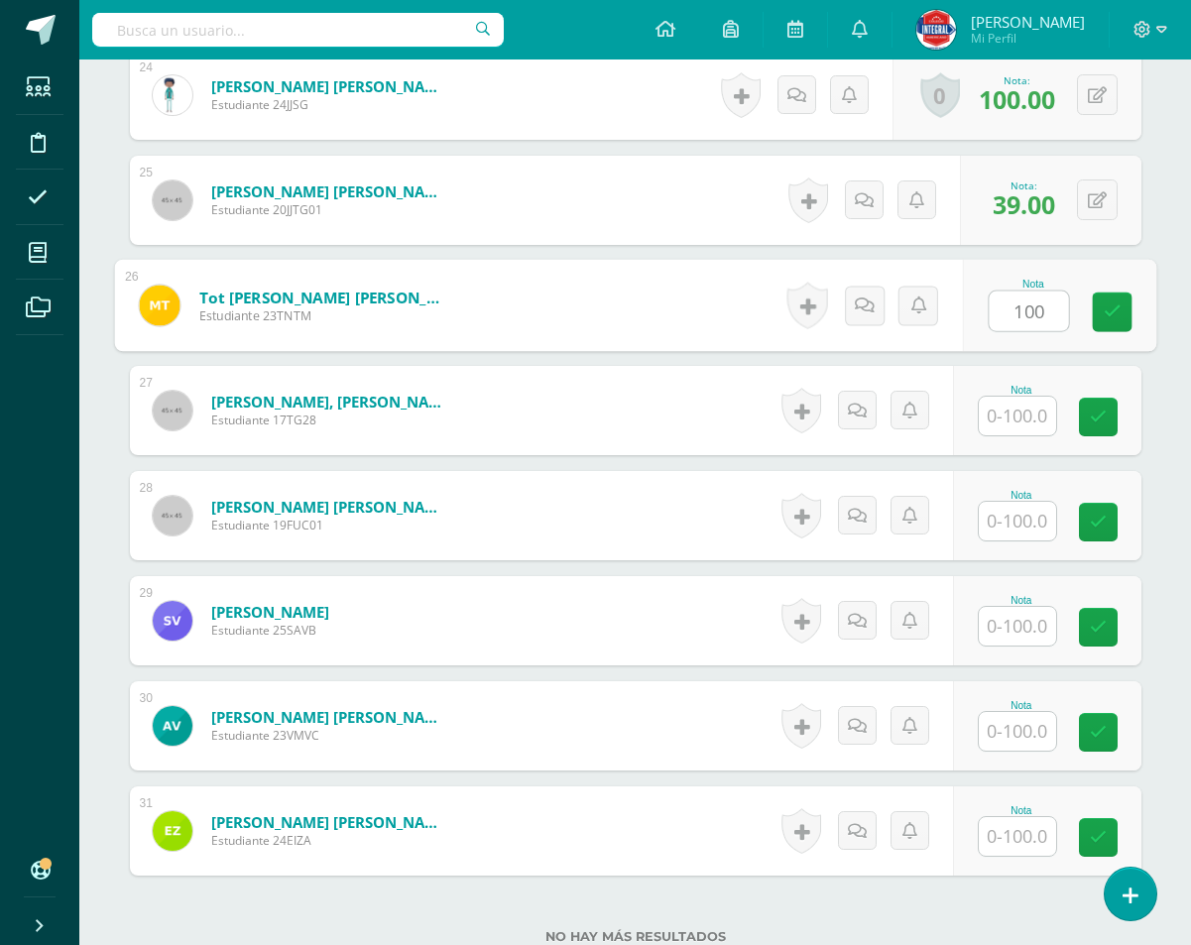
type input "100"
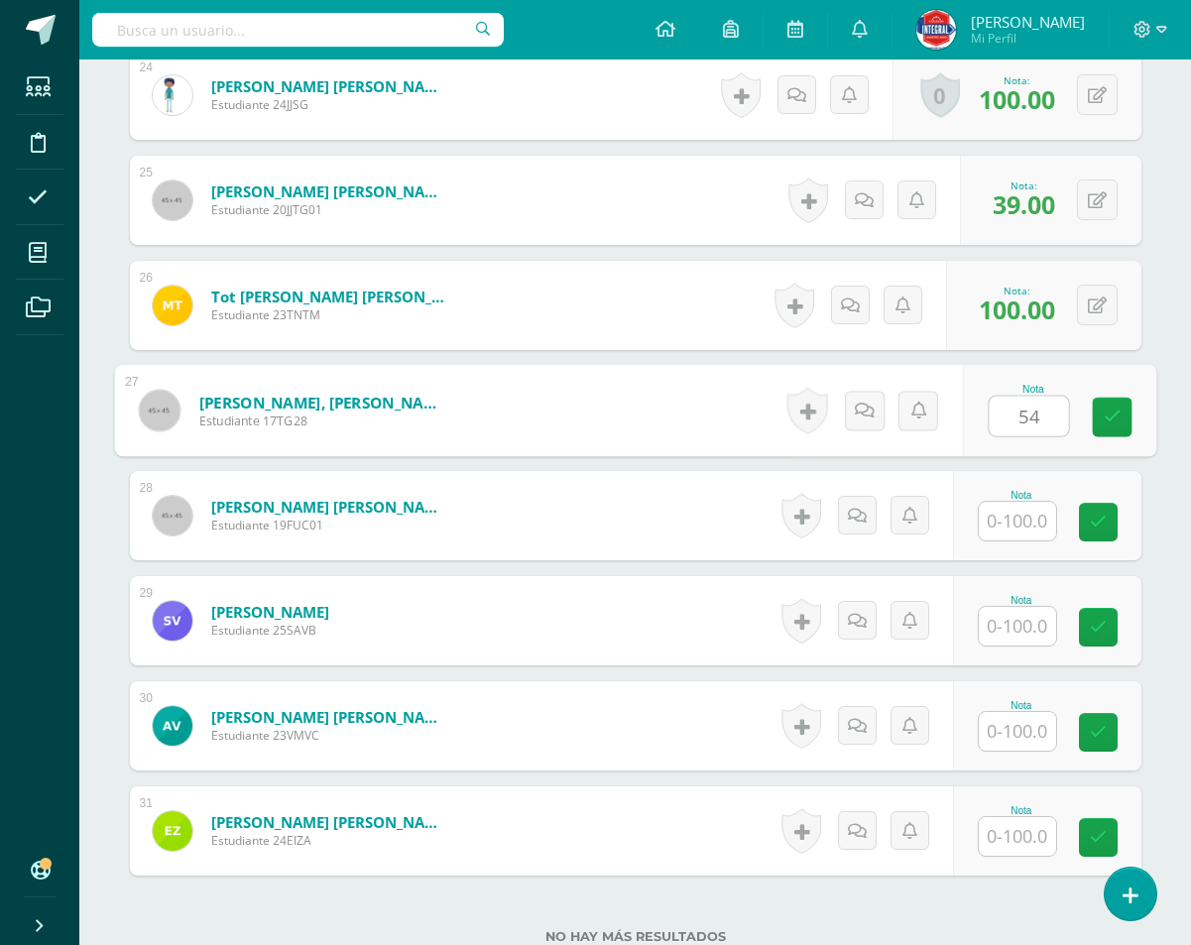
type input "54"
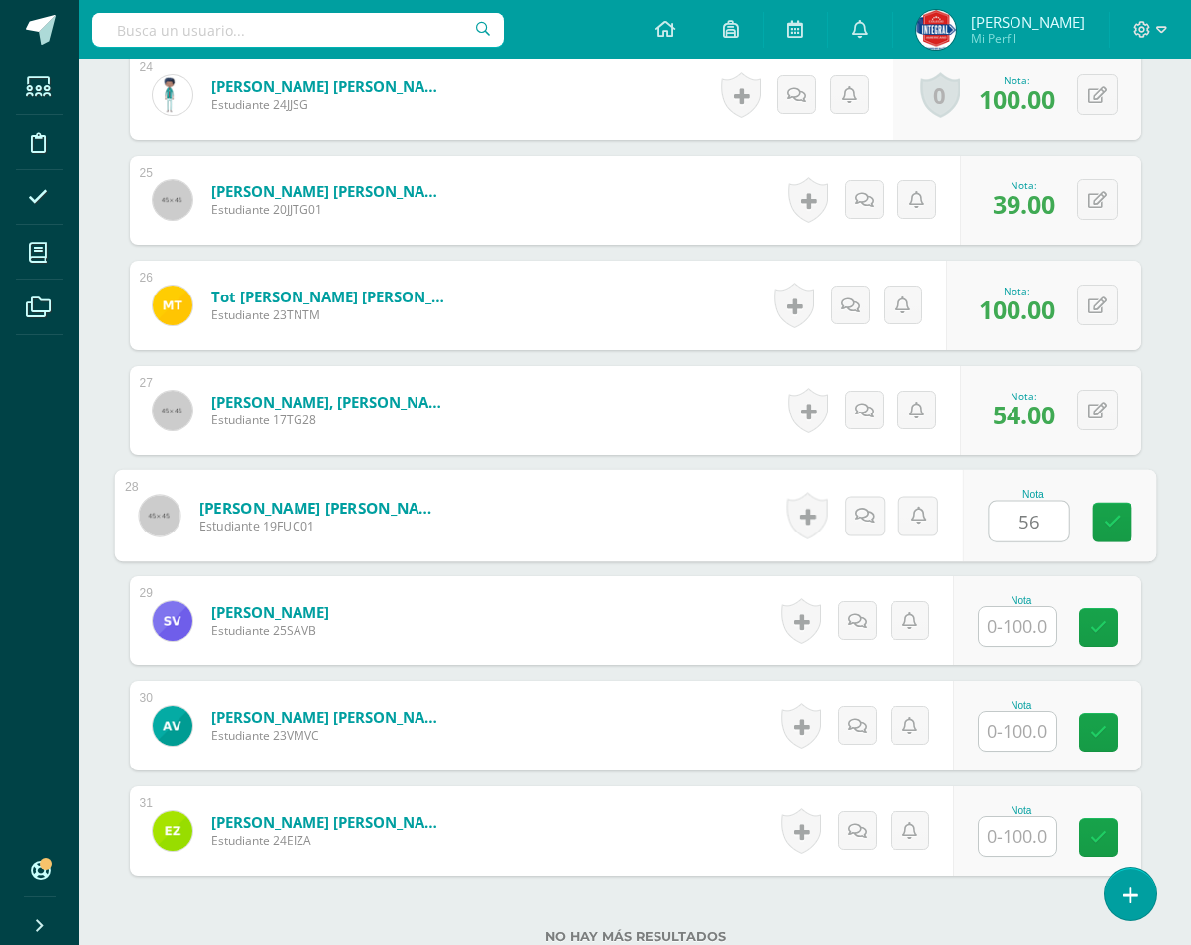
type input "56"
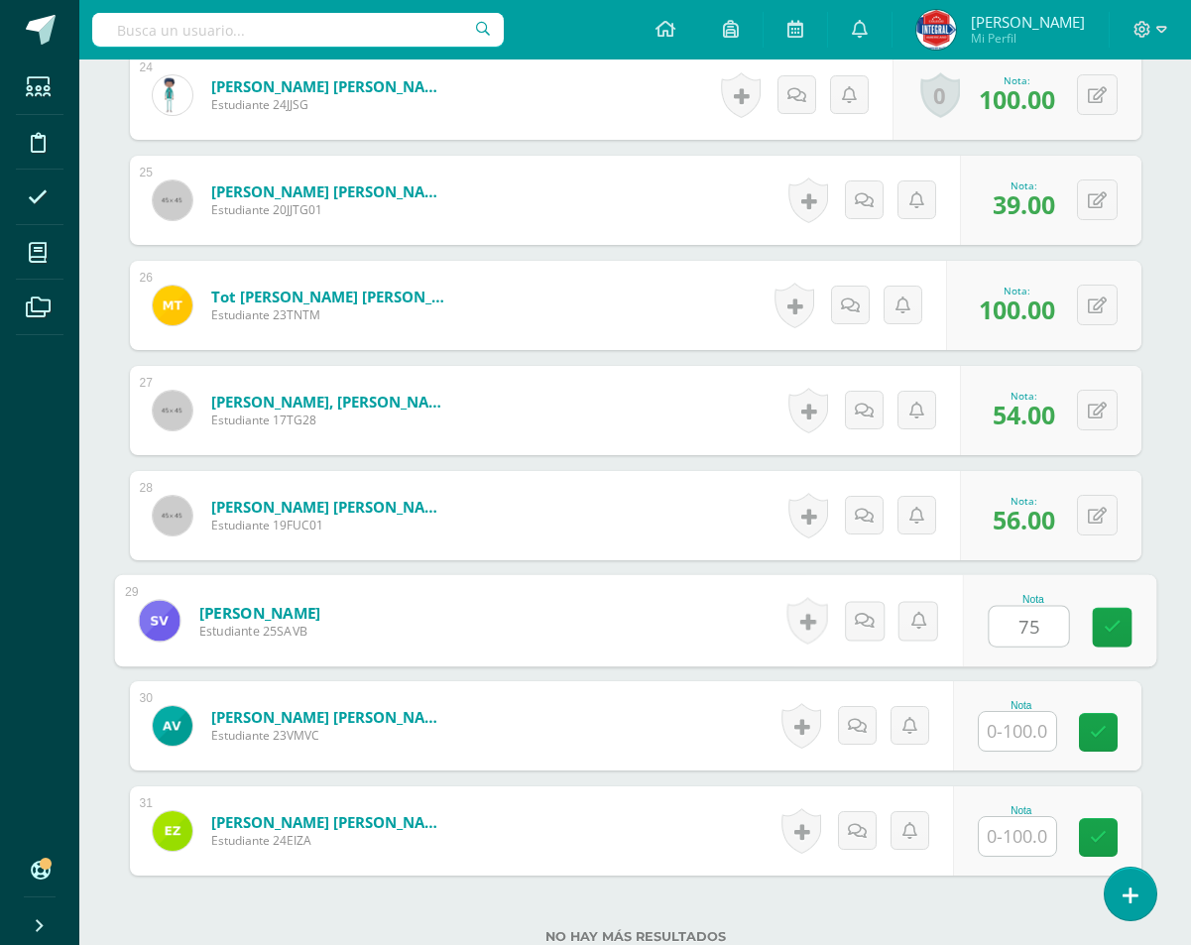
type input "75"
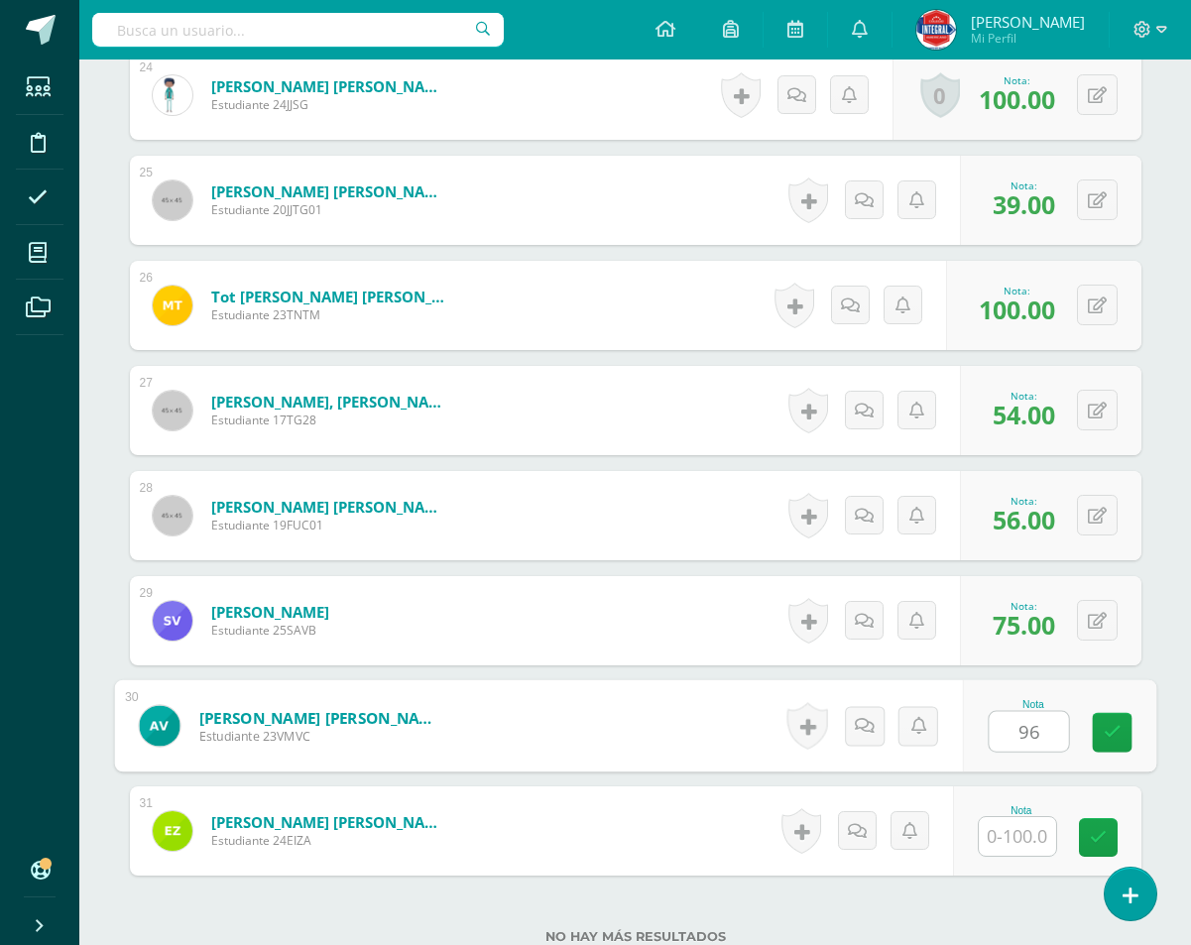
type input "96"
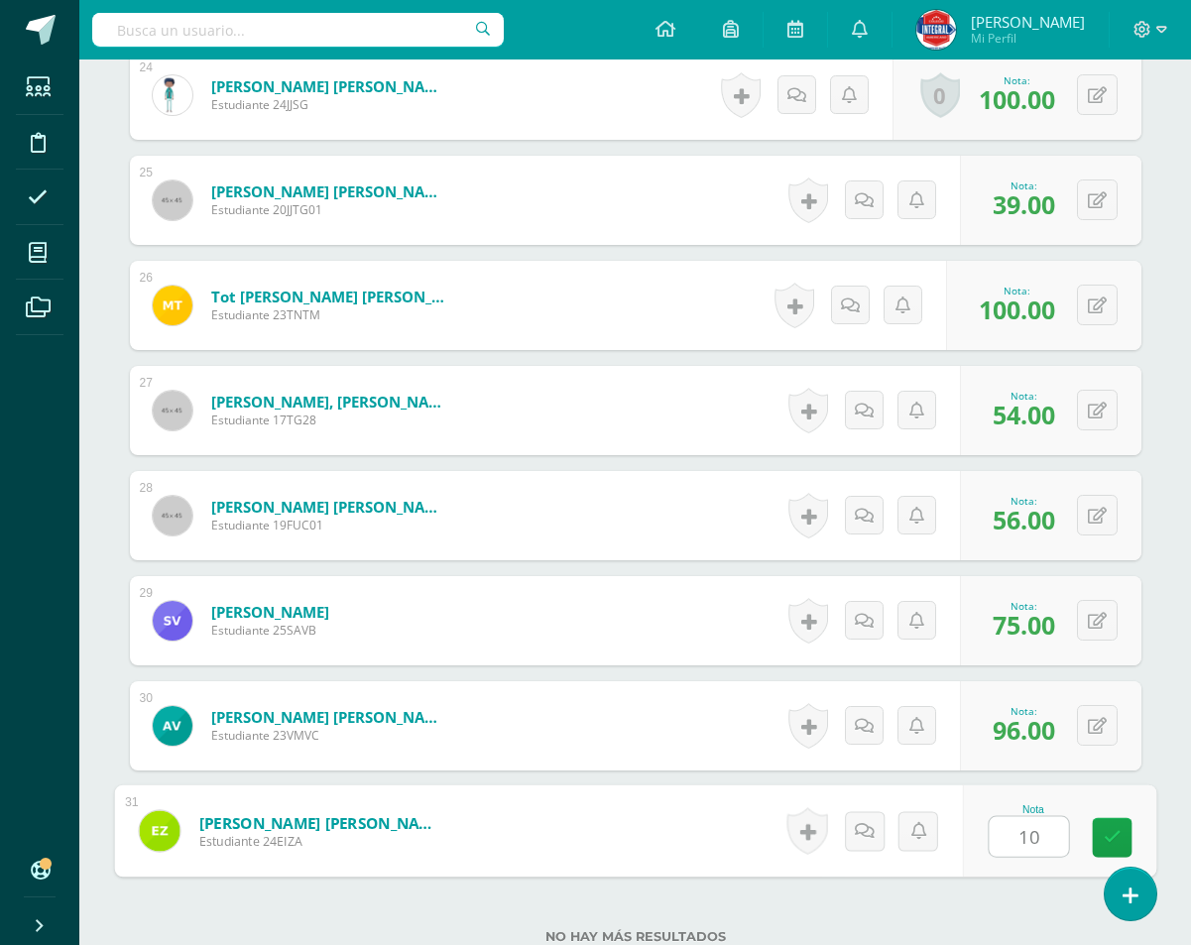
type input "100"
